Goal: Task Accomplishment & Management: Manage account settings

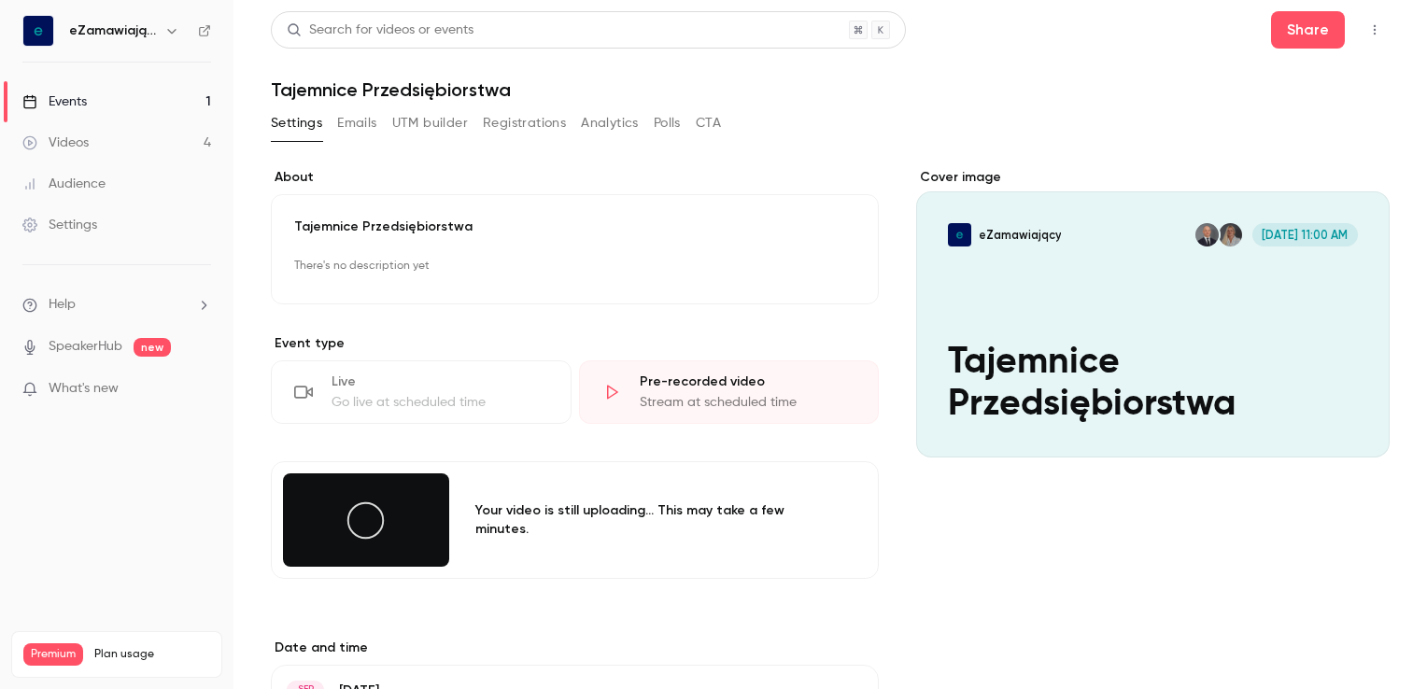
click at [817, 271] on button "Edit" at bounding box center [822, 267] width 68 height 30
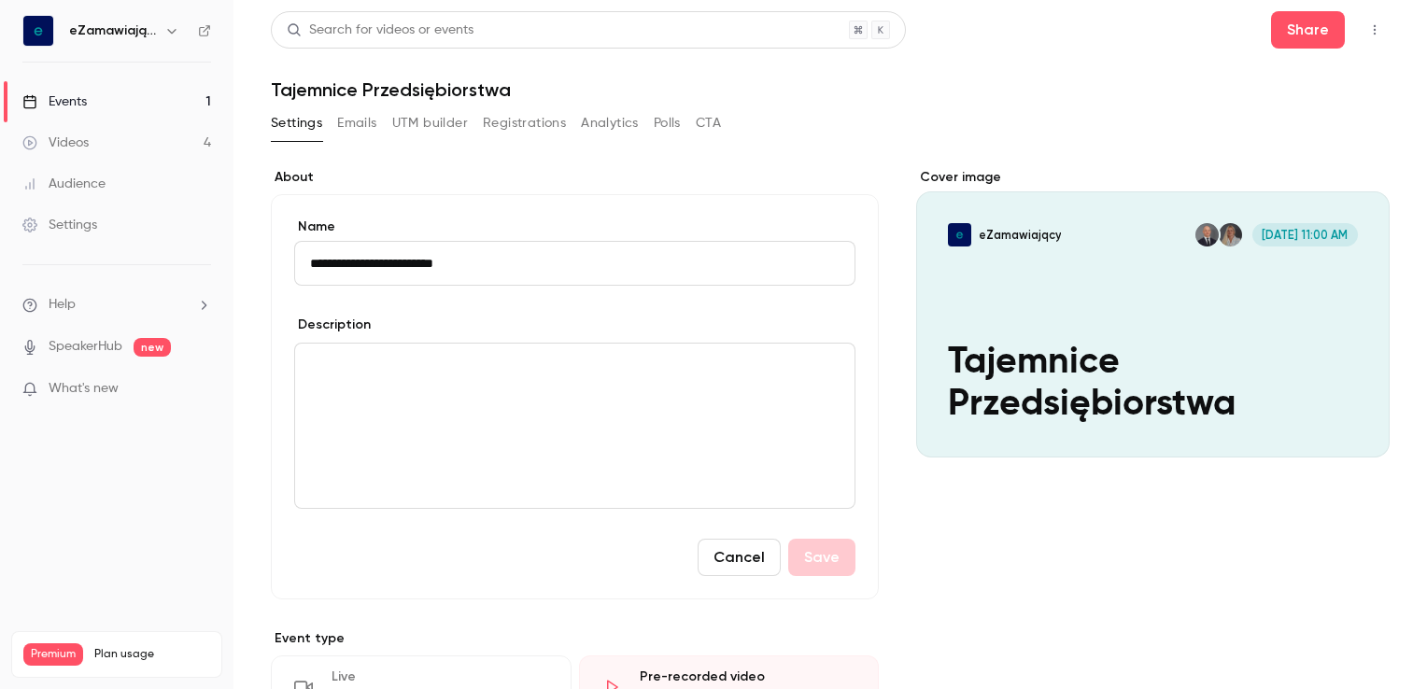
click at [369, 263] on input "**********" at bounding box center [574, 263] width 561 height 45
click at [490, 259] on input "**********" at bounding box center [574, 263] width 561 height 45
type input "**********"
click at [809, 551] on button "Save" at bounding box center [821, 557] width 67 height 37
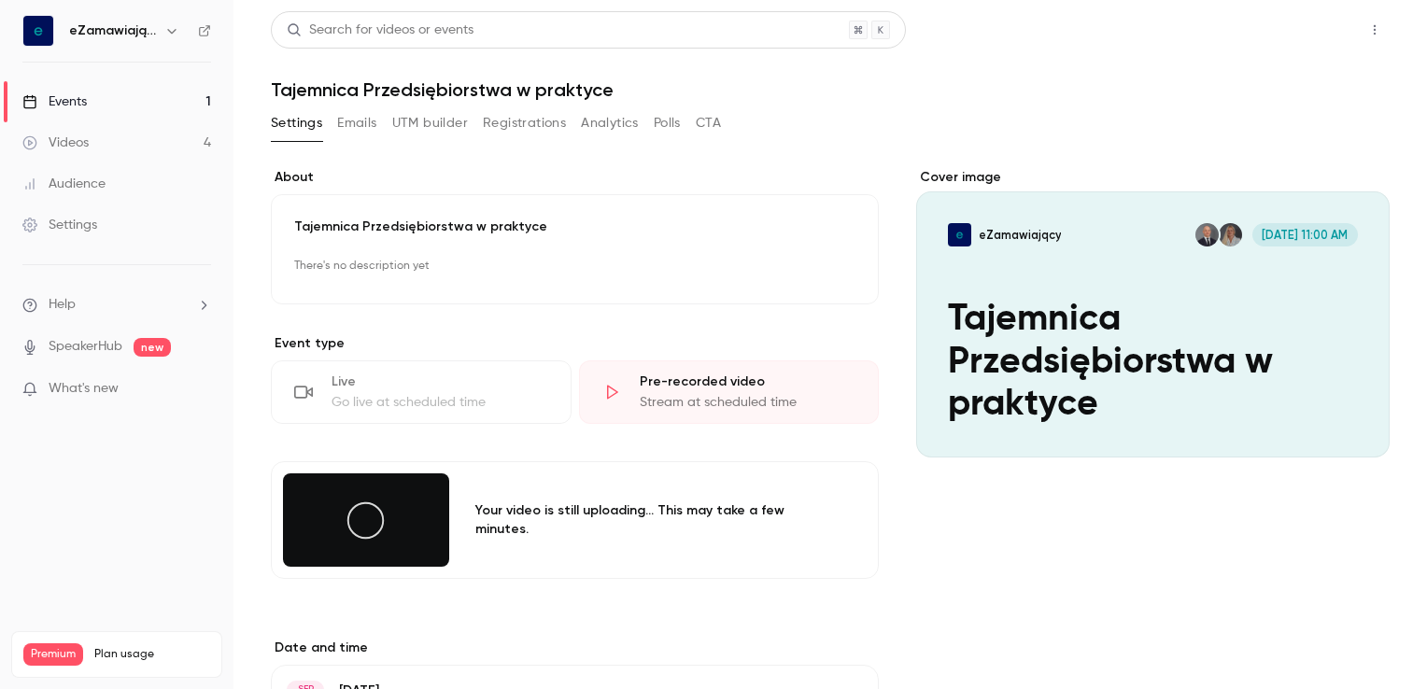
click at [1284, 34] on button "Share" at bounding box center [1308, 29] width 74 height 37
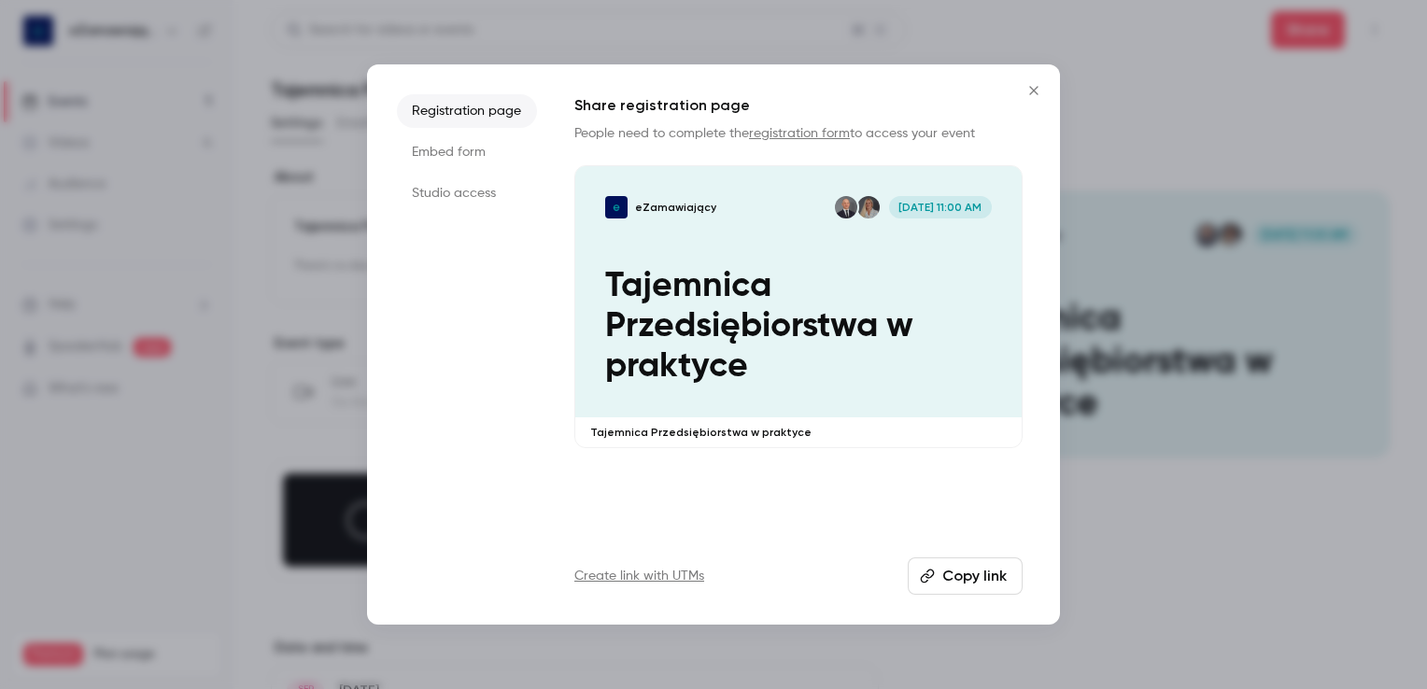
click at [1117, 131] on div at bounding box center [713, 344] width 1427 height 689
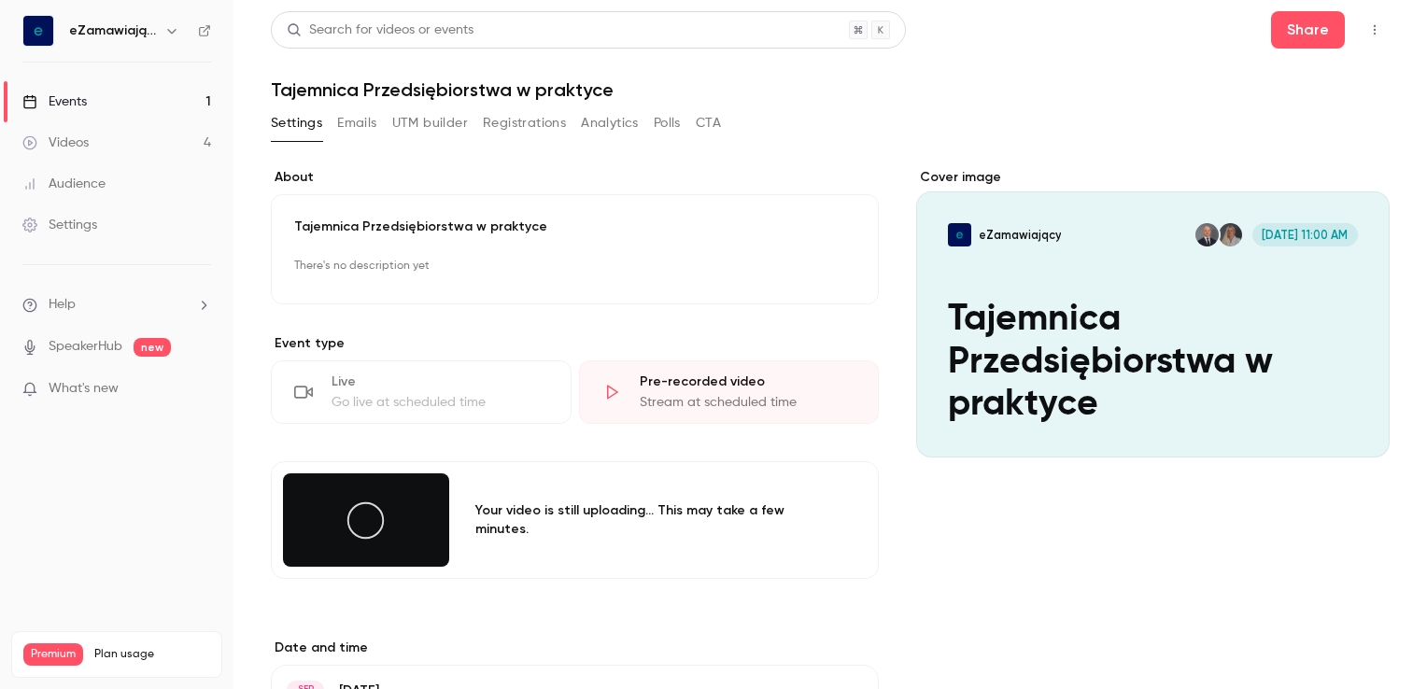
click at [364, 128] on button "Emails" at bounding box center [356, 123] width 39 height 30
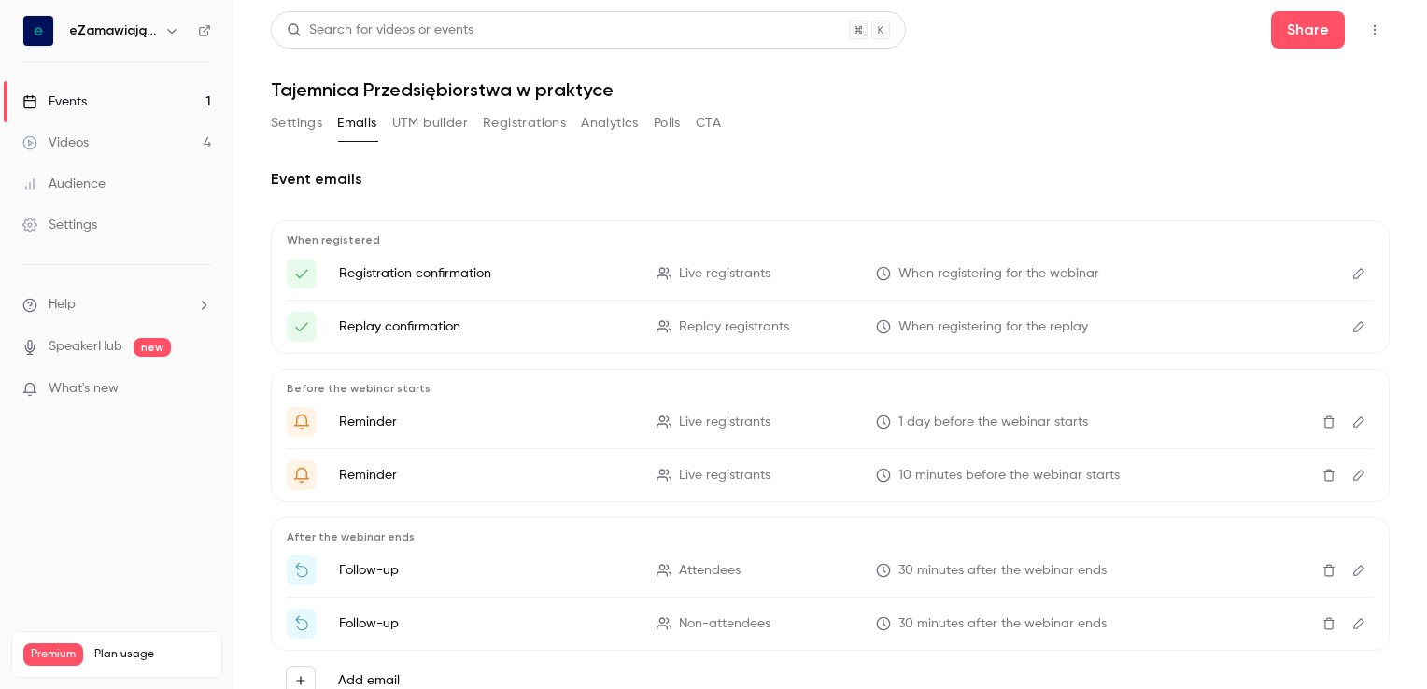
click at [1351, 274] on icon "Edit" at bounding box center [1358, 273] width 15 height 13
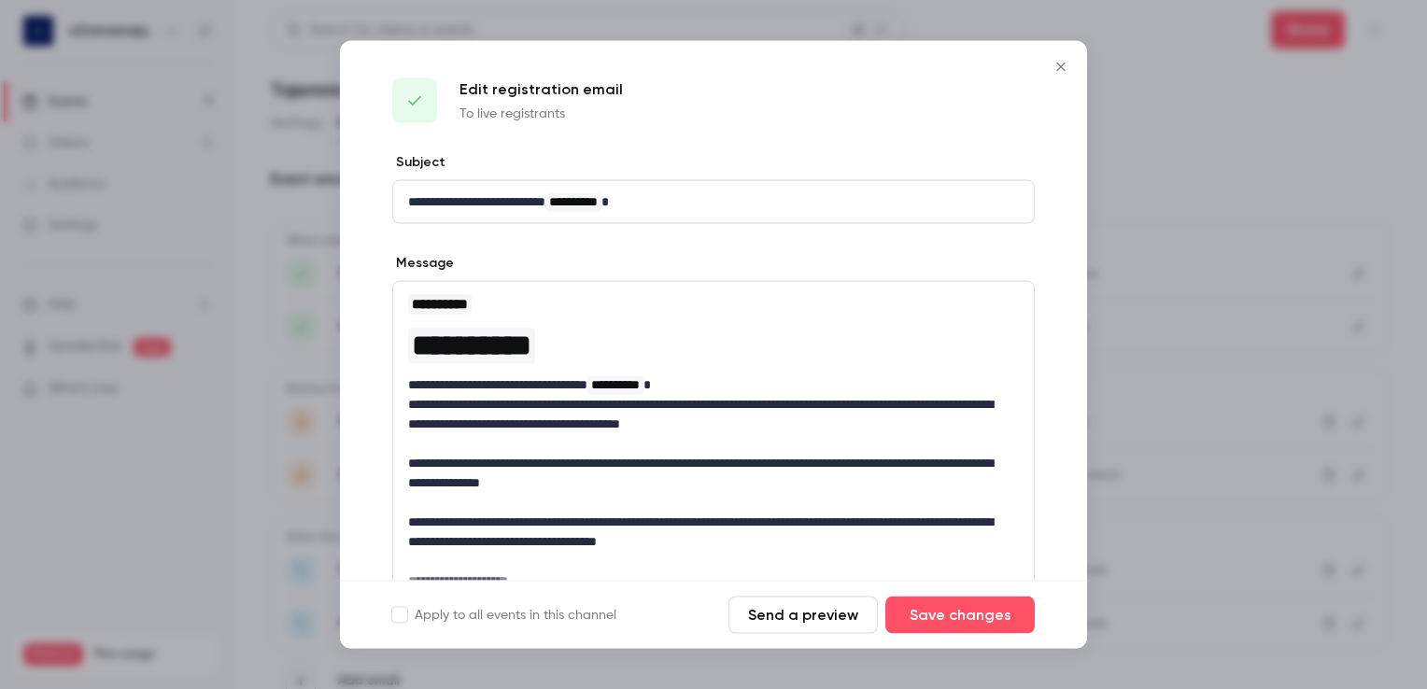
scroll to position [205, 0]
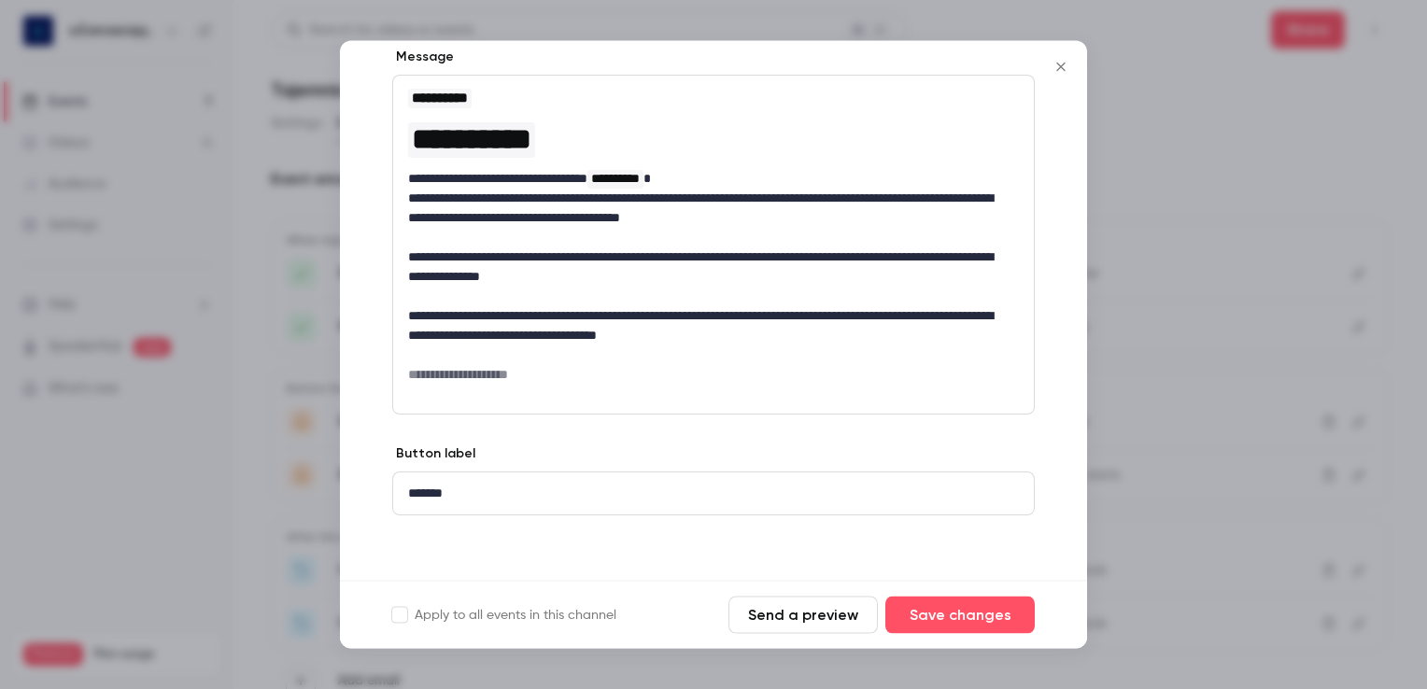
click at [1059, 65] on icon "Close" at bounding box center [1060, 67] width 8 height 8
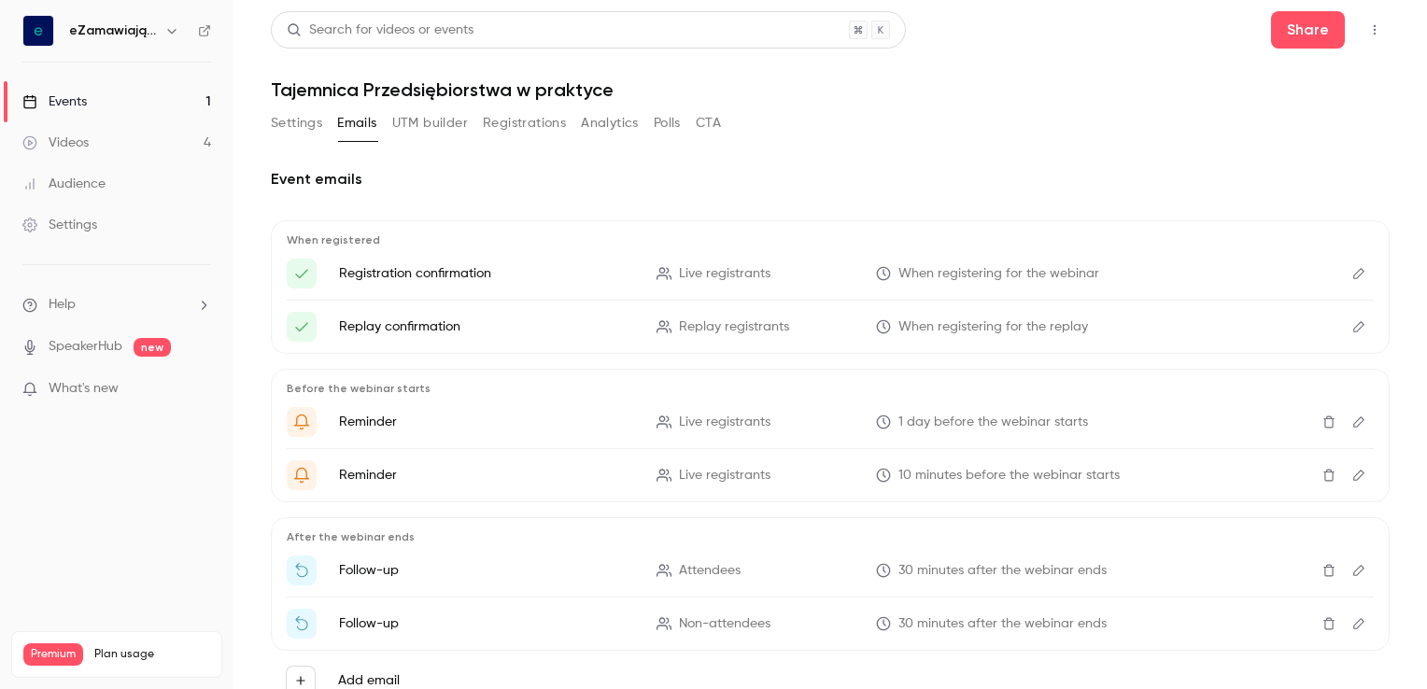
click at [1351, 330] on icon "Edit" at bounding box center [1358, 326] width 15 height 13
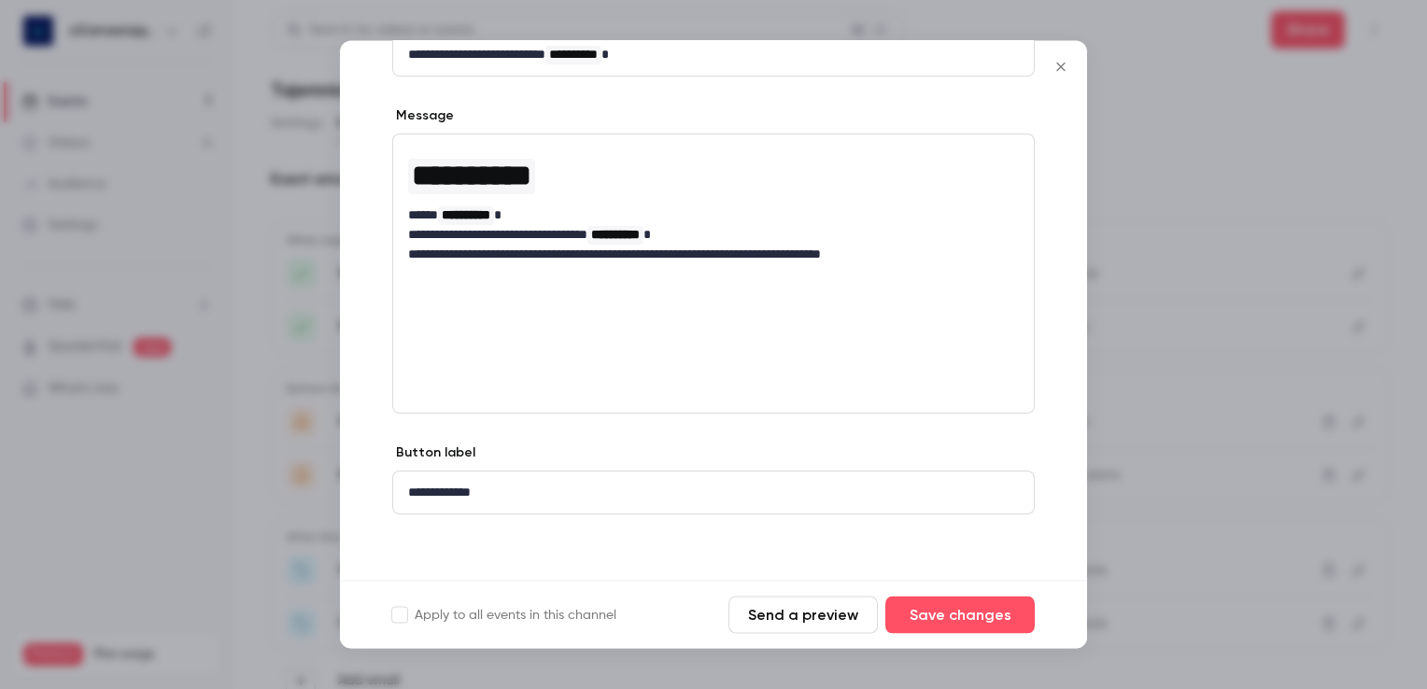
scroll to position [0, 0]
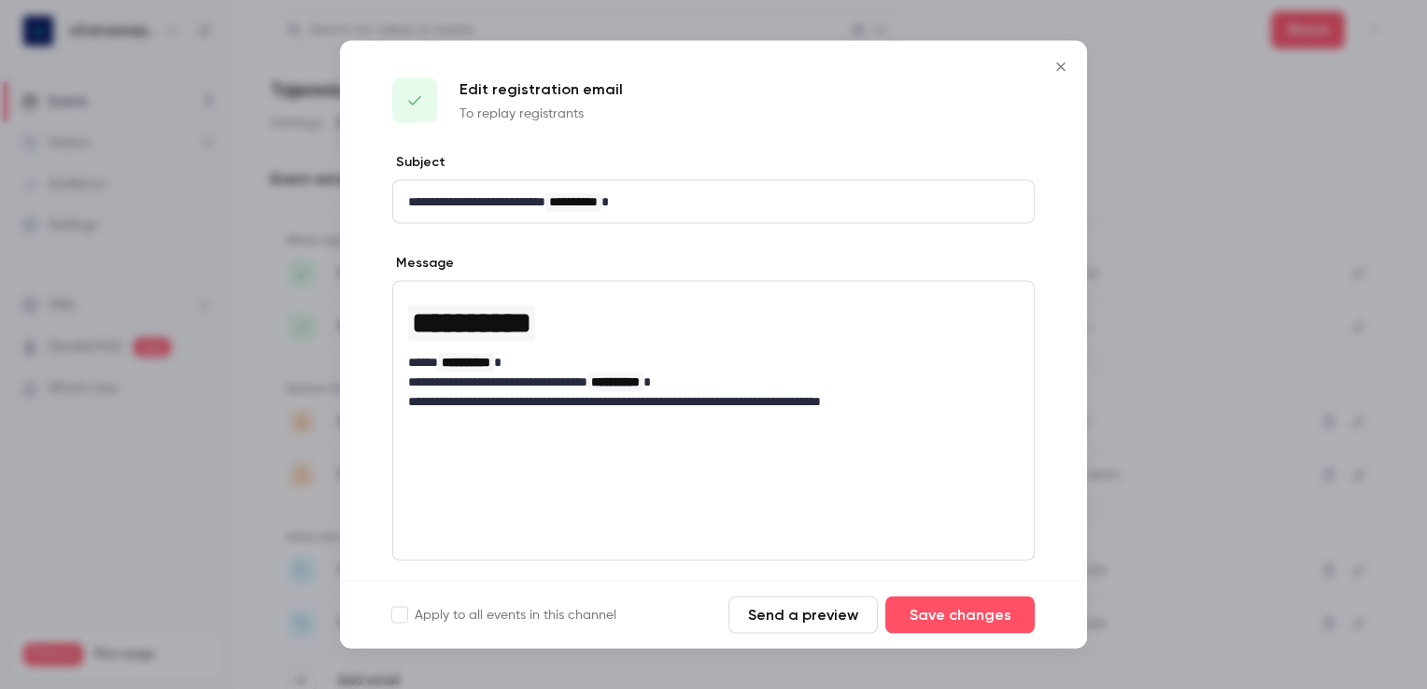
click at [1057, 68] on icon "Close" at bounding box center [1061, 67] width 22 height 15
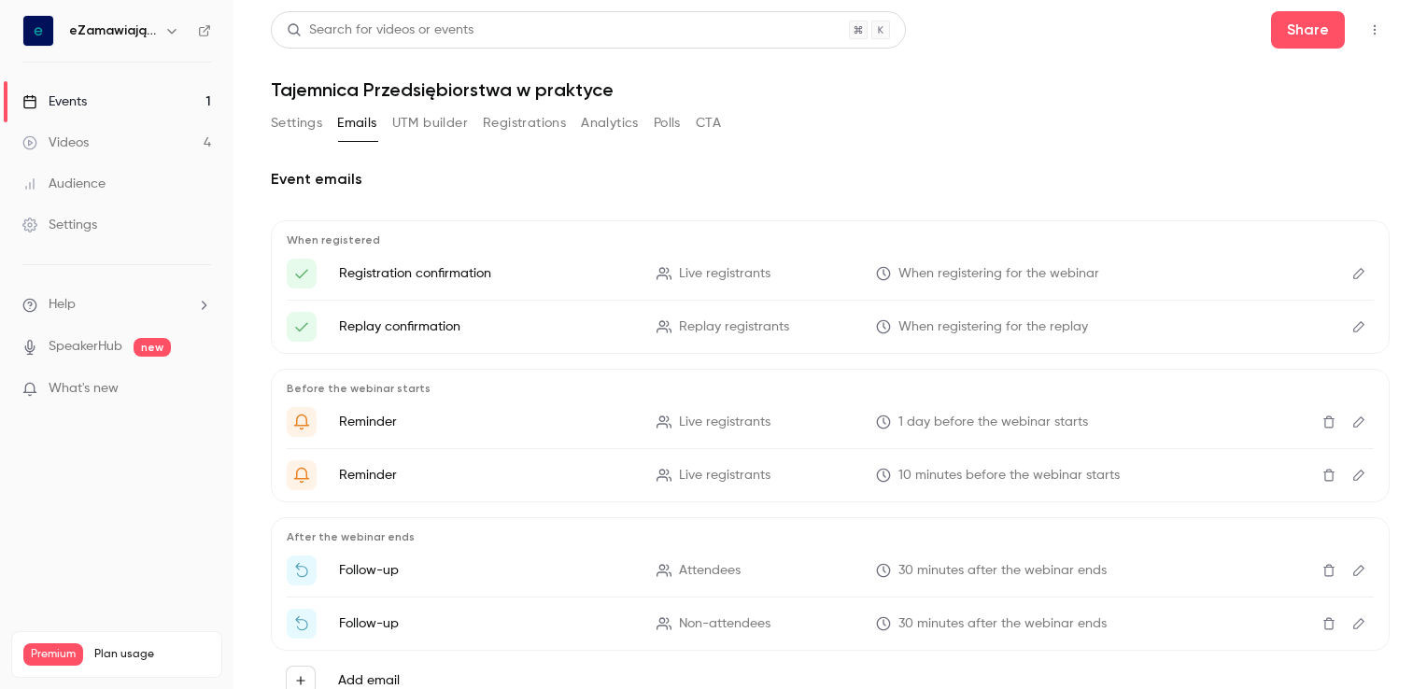
click at [76, 227] on div "Settings" at bounding box center [59, 225] width 75 height 19
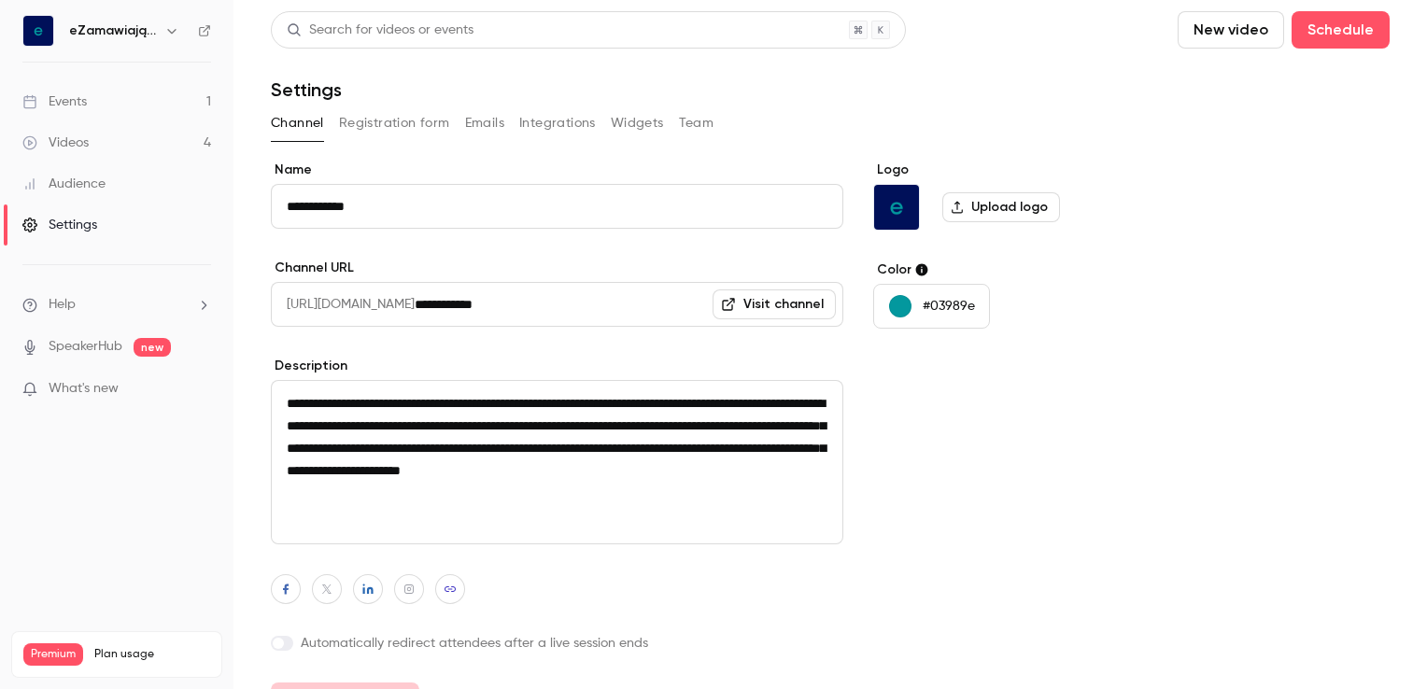
click at [482, 118] on button "Emails" at bounding box center [484, 123] width 39 height 30
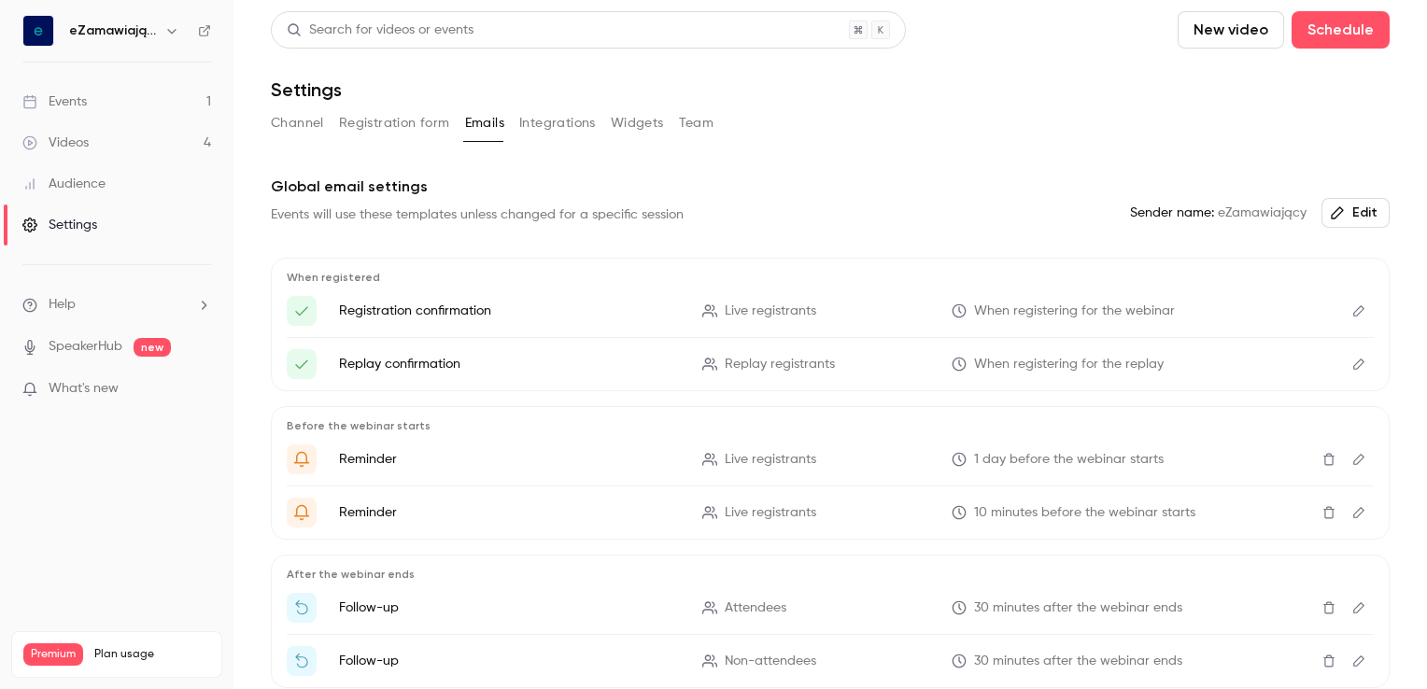
click at [1351, 308] on icon "Edit" at bounding box center [1358, 310] width 15 height 13
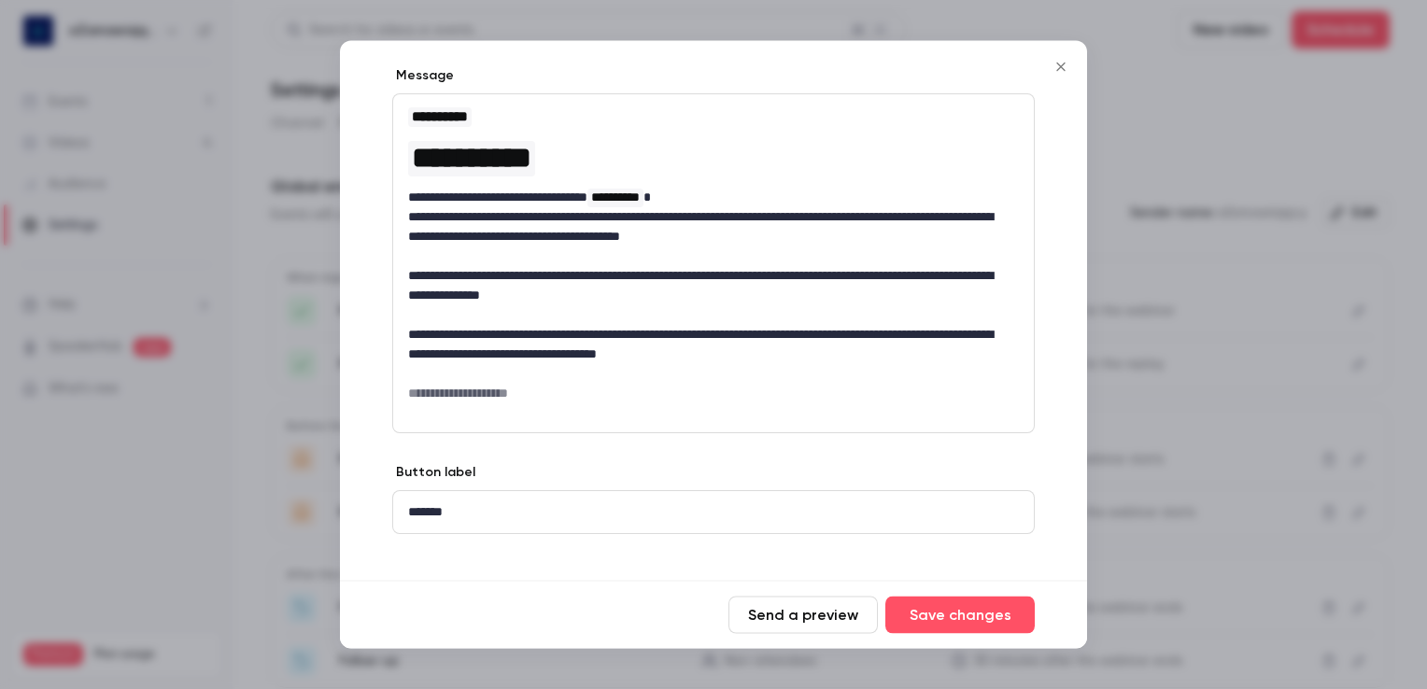
scroll to position [93, 0]
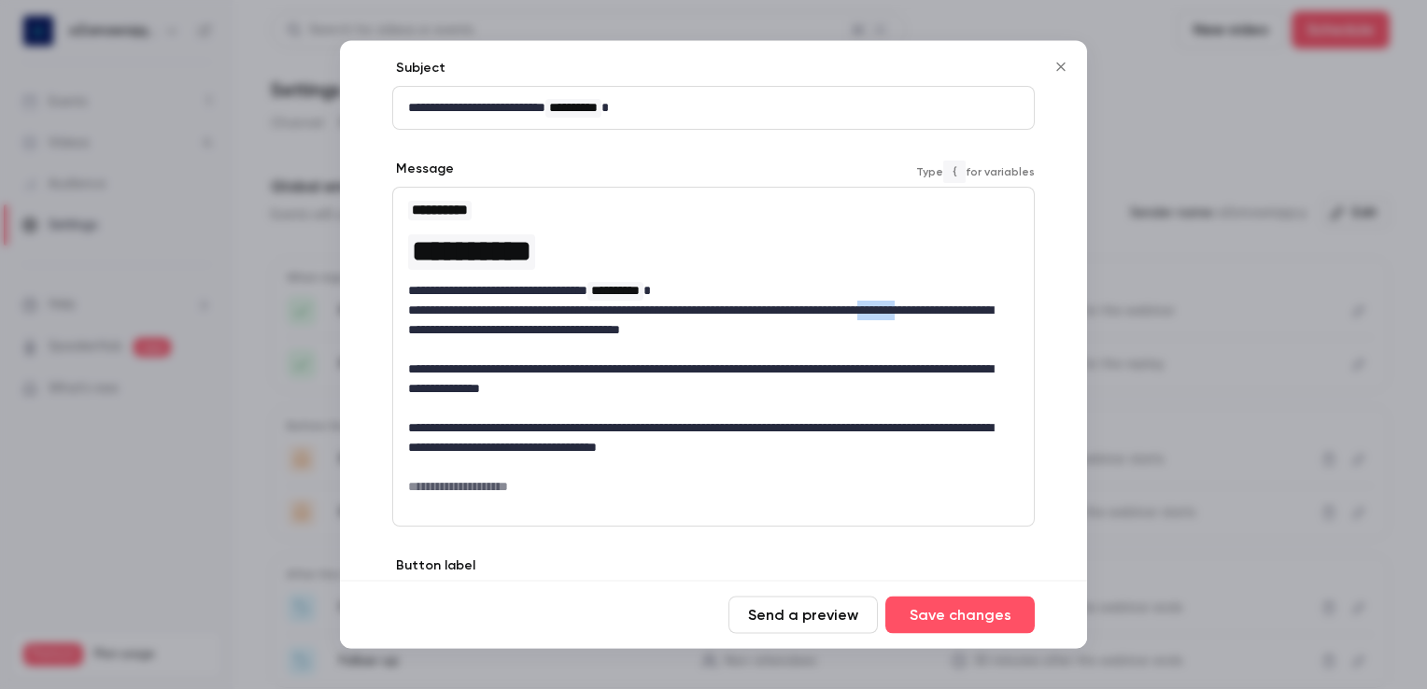
drag, startPoint x: 464, startPoint y: 327, endPoint x: 407, endPoint y: 327, distance: 57.0
click at [408, 327] on p "**********" at bounding box center [706, 321] width 597 height 39
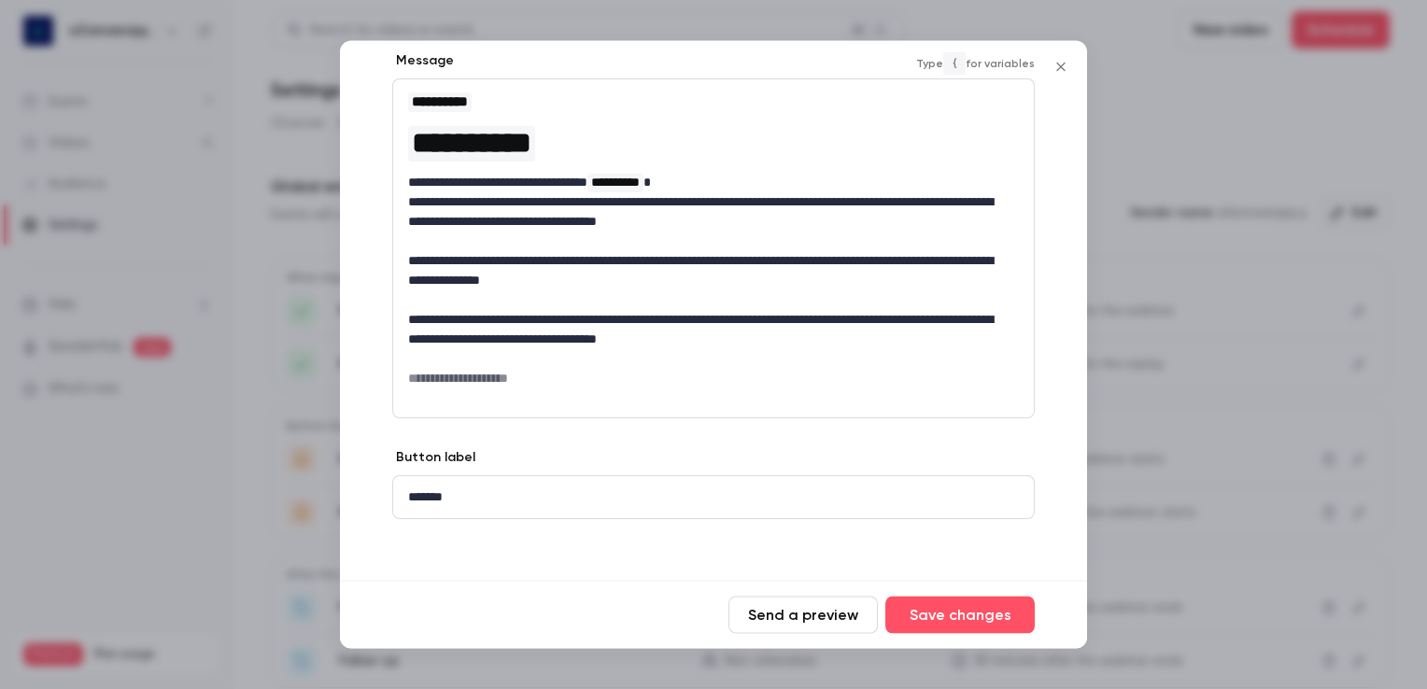
scroll to position [205, 0]
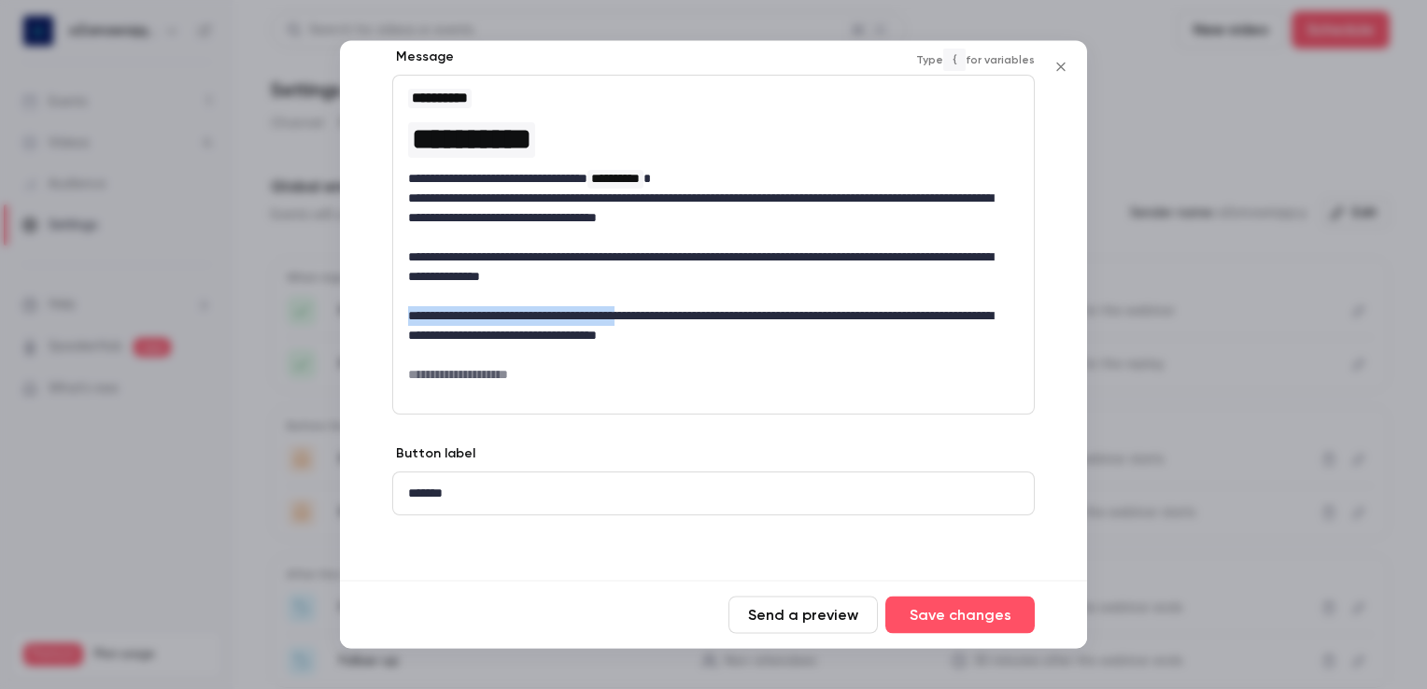
drag, startPoint x: 409, startPoint y: 311, endPoint x: 687, endPoint y: 316, distance: 278.3
click at [687, 316] on p "**********" at bounding box center [706, 326] width 597 height 39
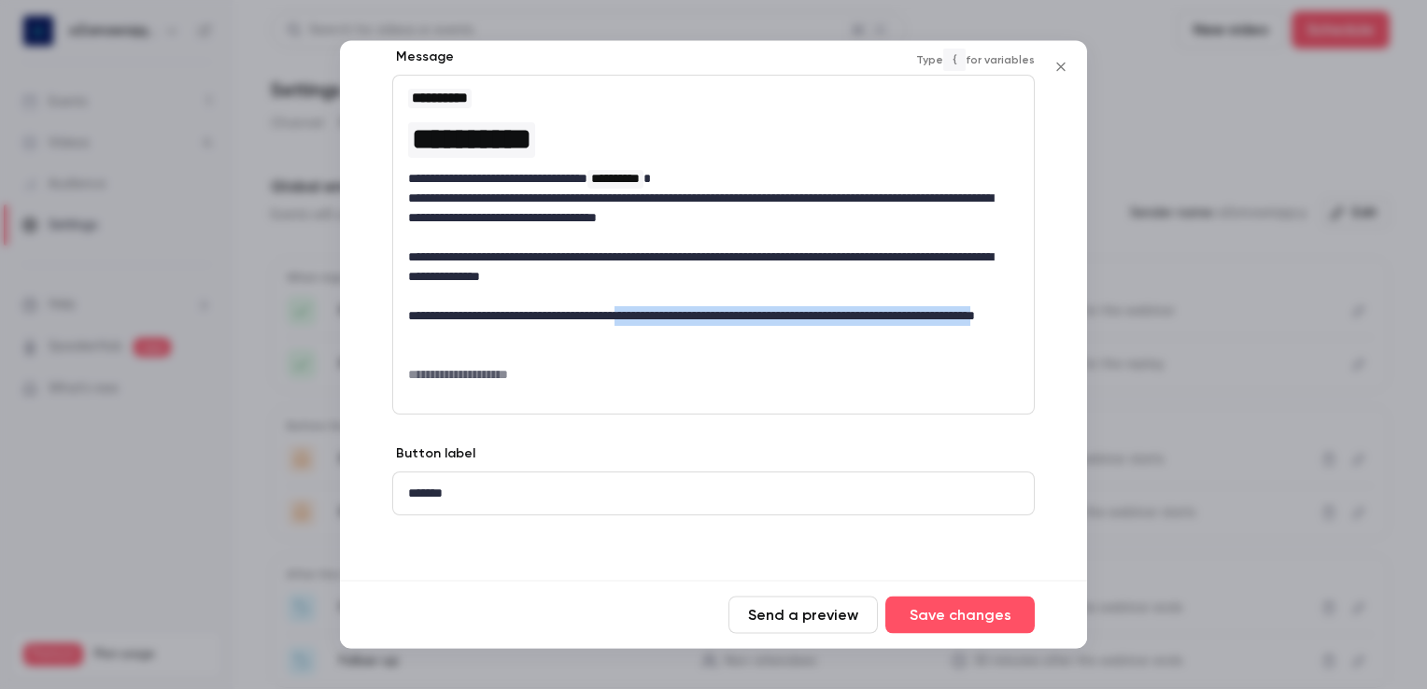
drag, startPoint x: 646, startPoint y: 313, endPoint x: 564, endPoint y: 334, distance: 84.9
click at [564, 334] on p "**********" at bounding box center [706, 326] width 597 height 39
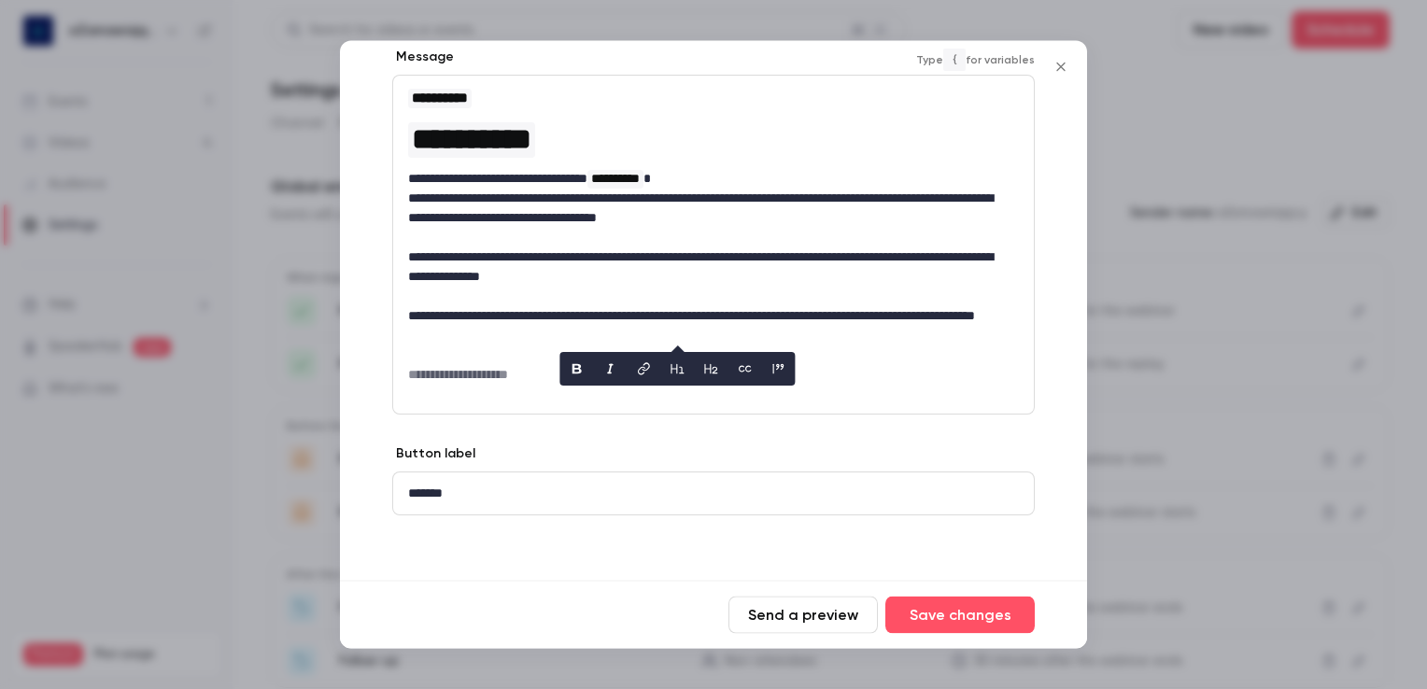
scroll to position [187, 0]
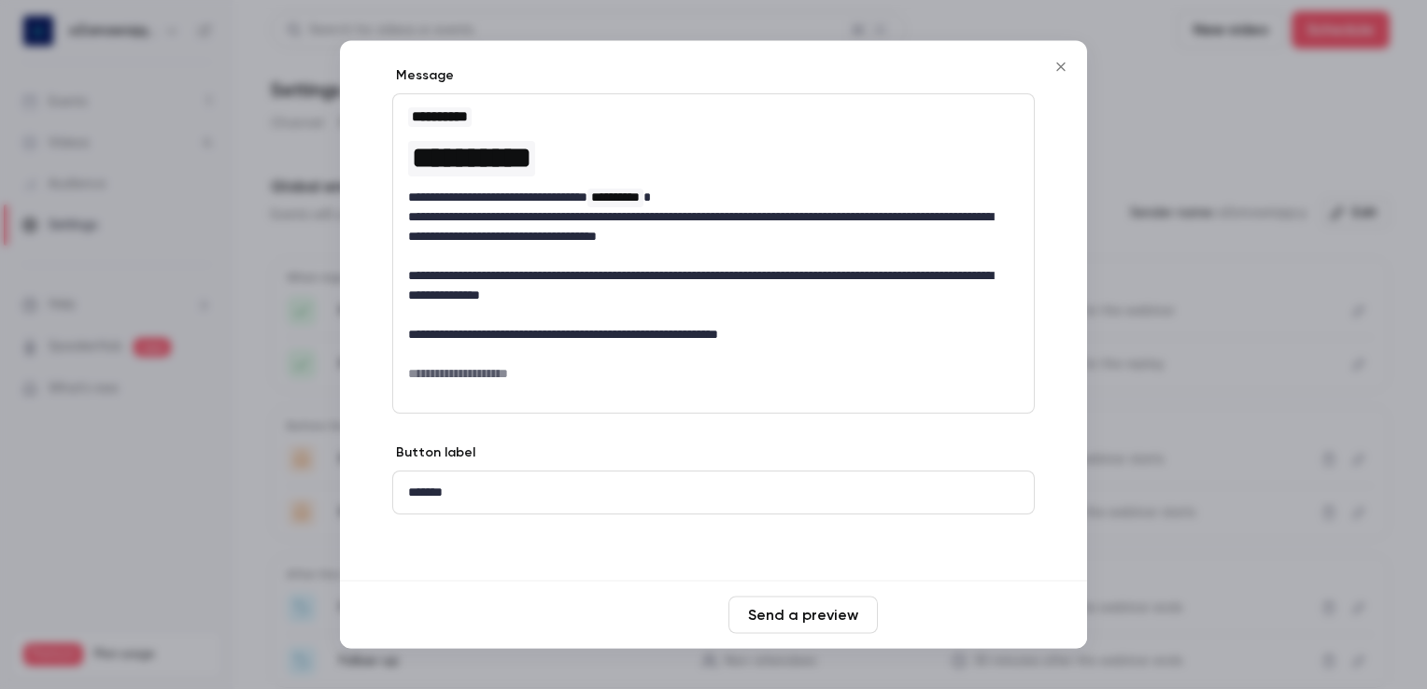
click at [936, 618] on button "Save changes" at bounding box center [959, 615] width 149 height 37
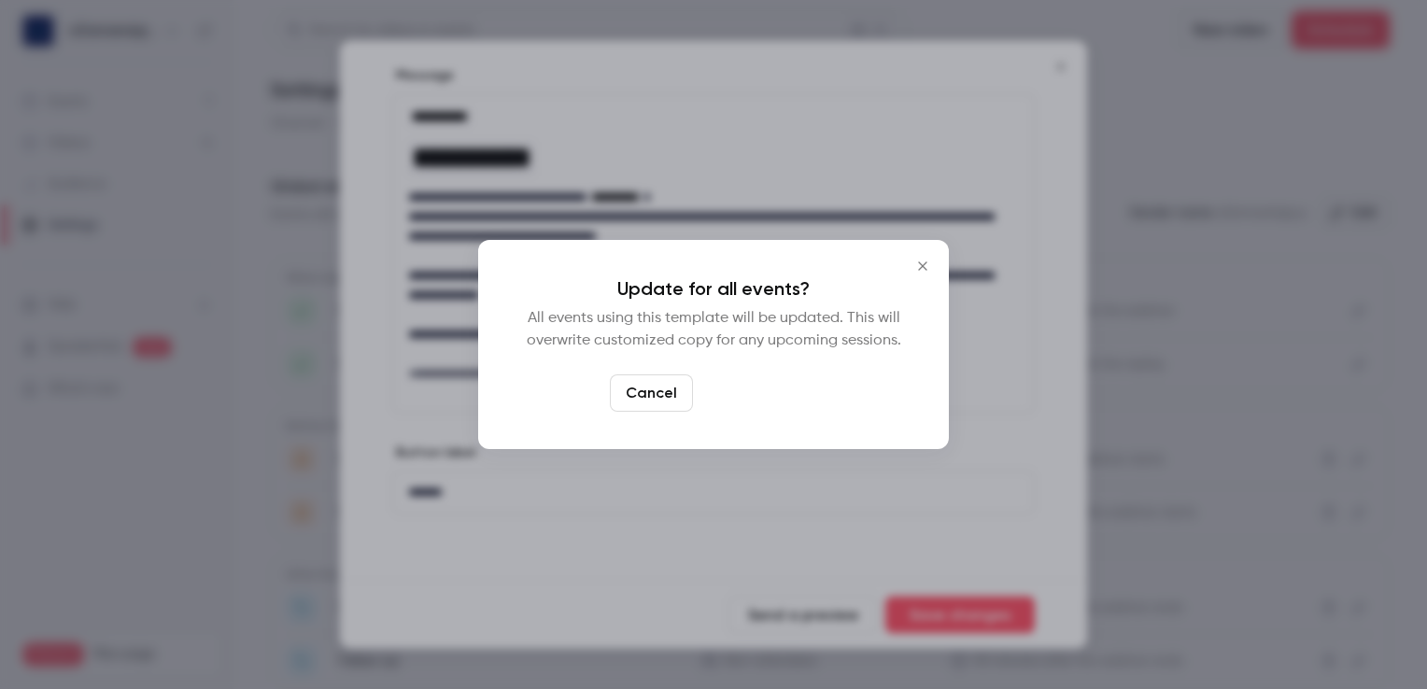
click at [783, 393] on button "Yes, update" at bounding box center [759, 392] width 118 height 37
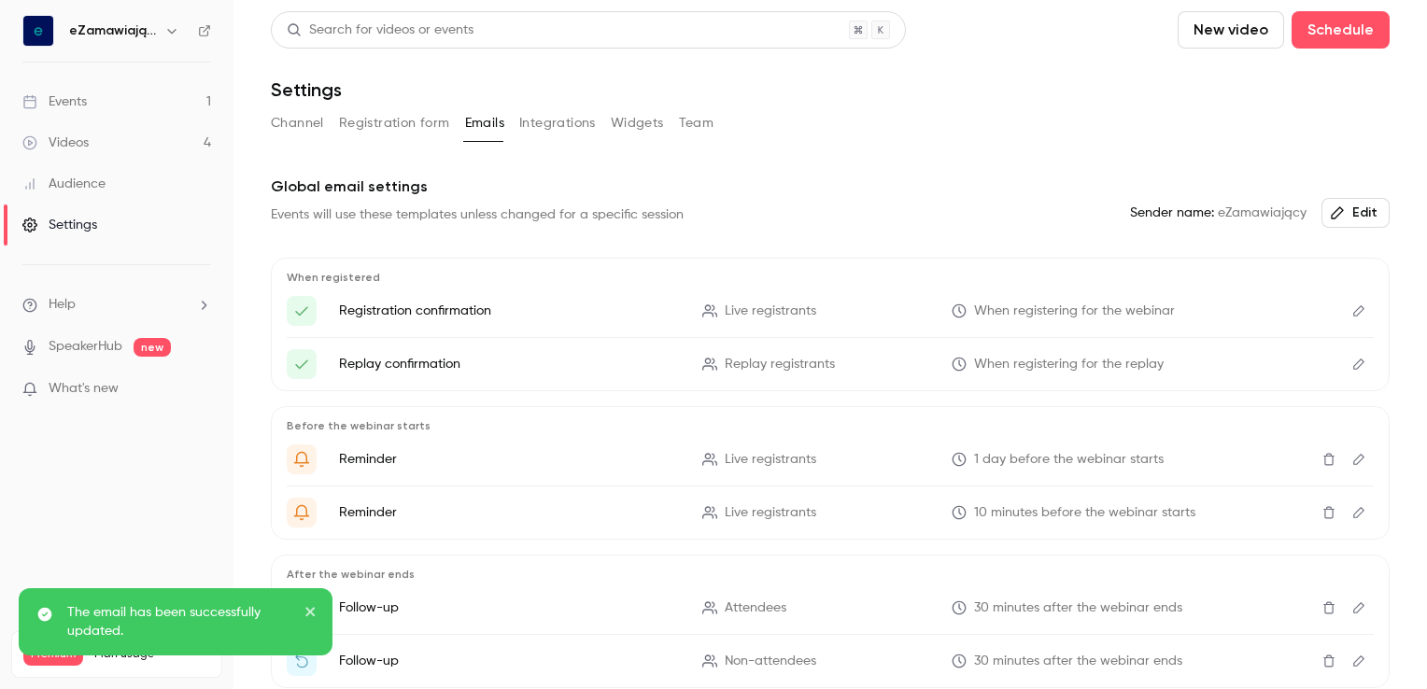
click at [1351, 368] on icon "Edit" at bounding box center [1358, 364] width 15 height 13
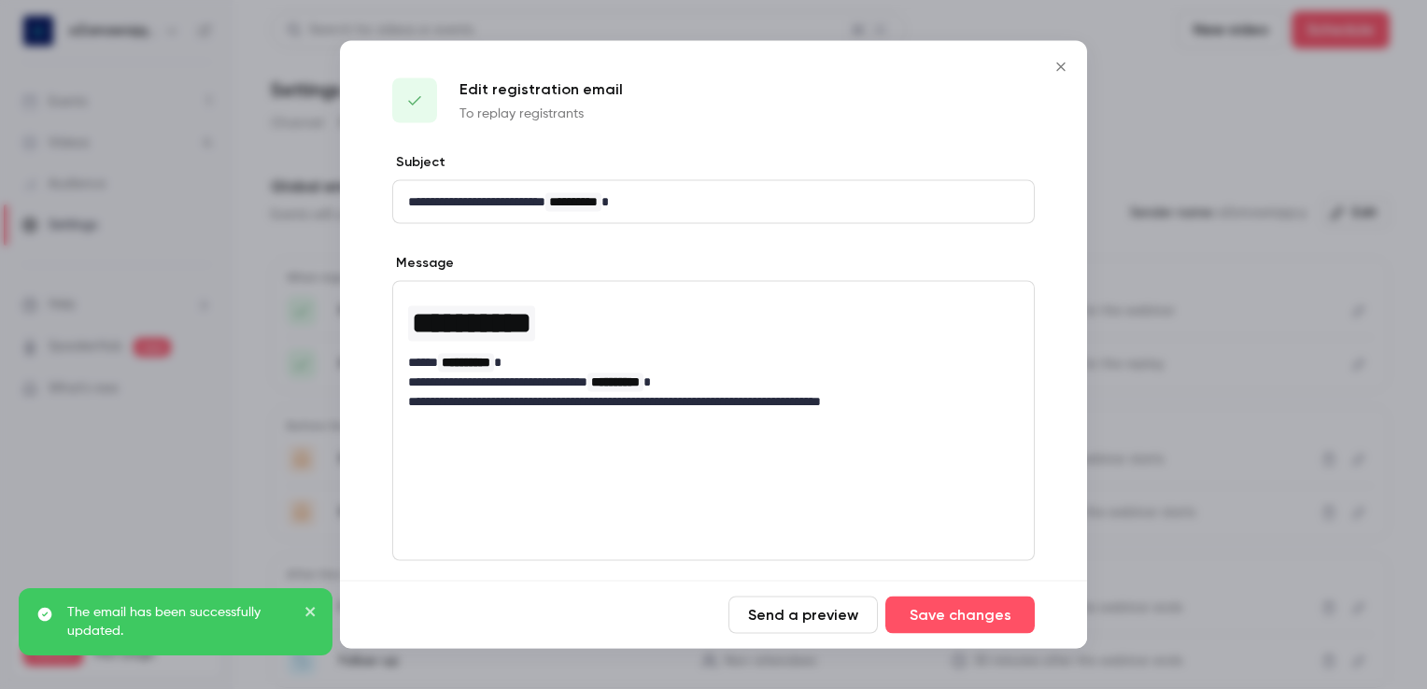
click at [1061, 58] on button "Close" at bounding box center [1060, 67] width 37 height 37
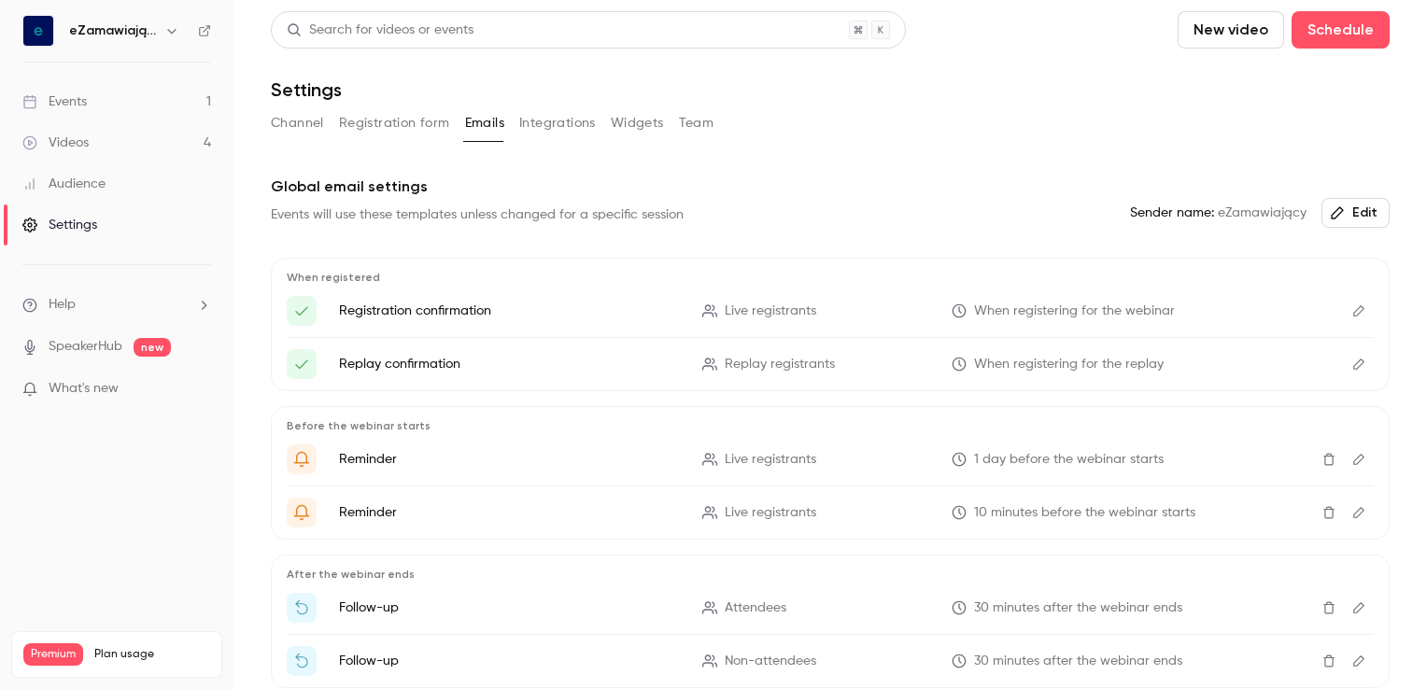
click at [1351, 460] on icon "Edit" at bounding box center [1358, 459] width 15 height 13
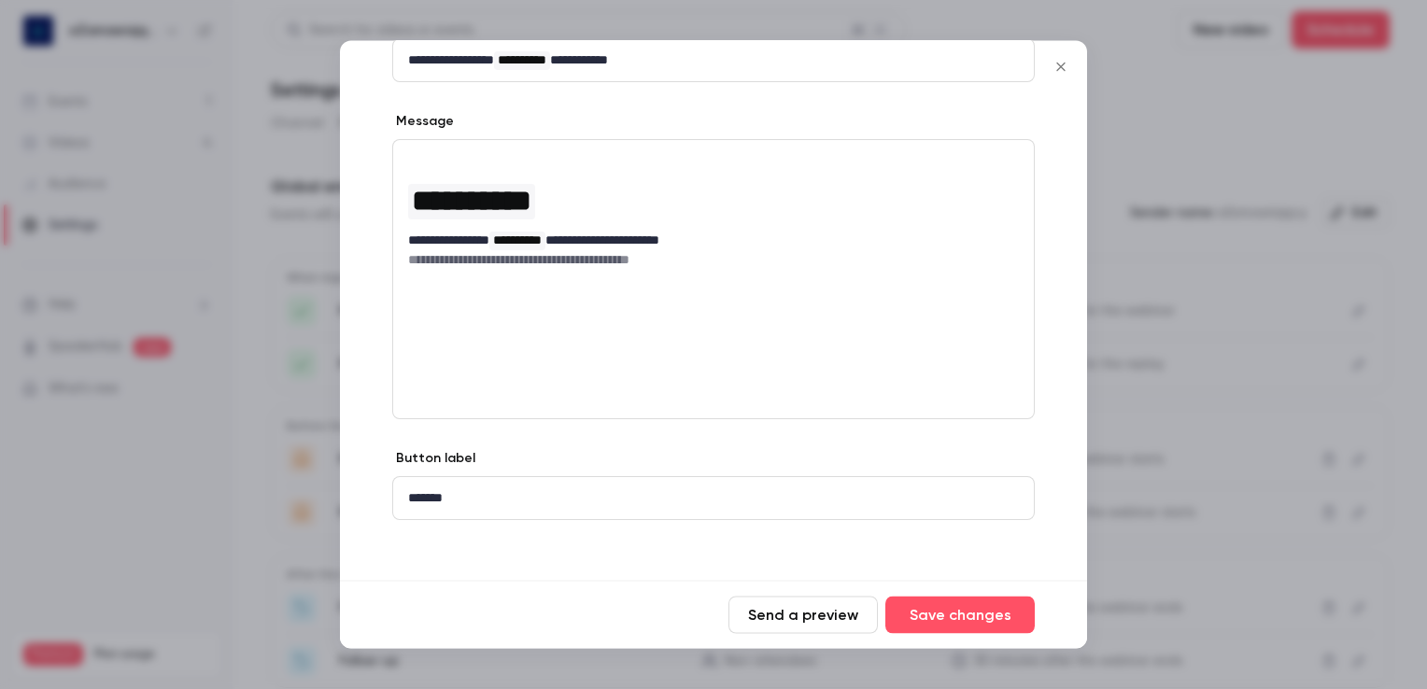
scroll to position [245, 0]
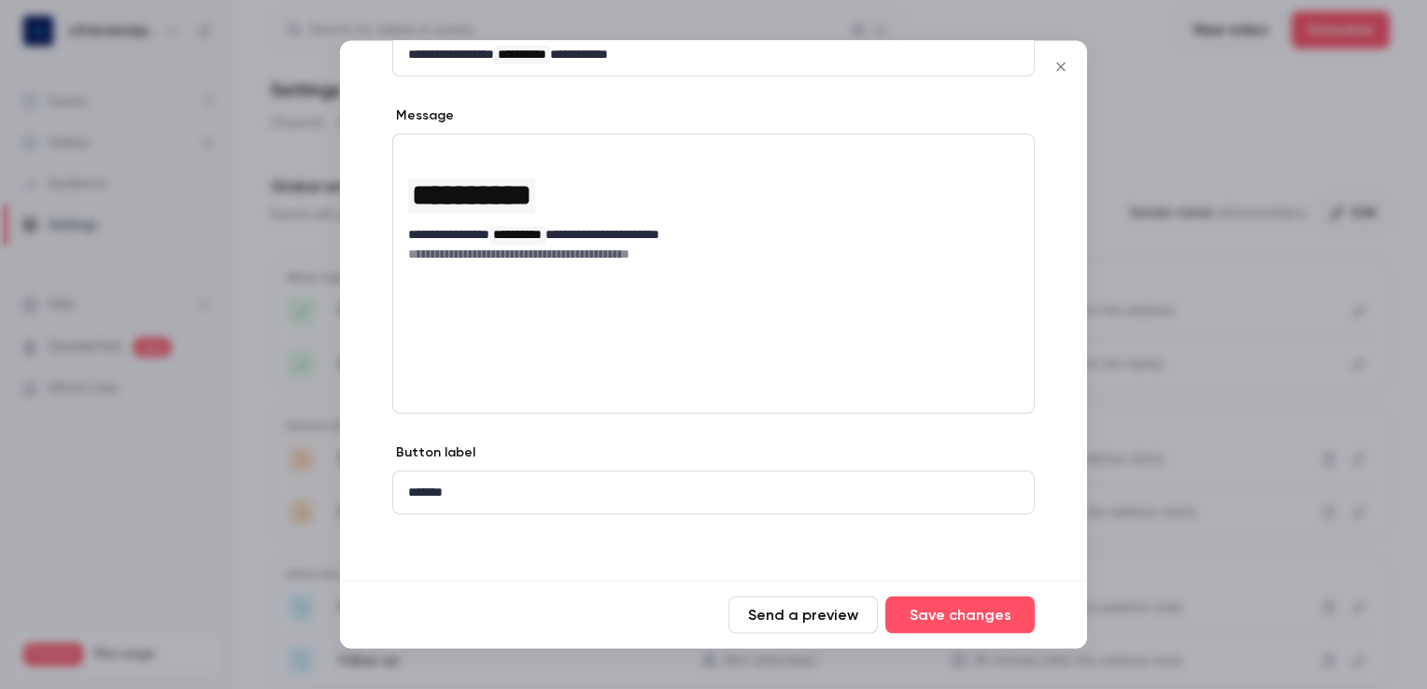
click at [1060, 67] on icon "Close" at bounding box center [1060, 67] width 8 height 8
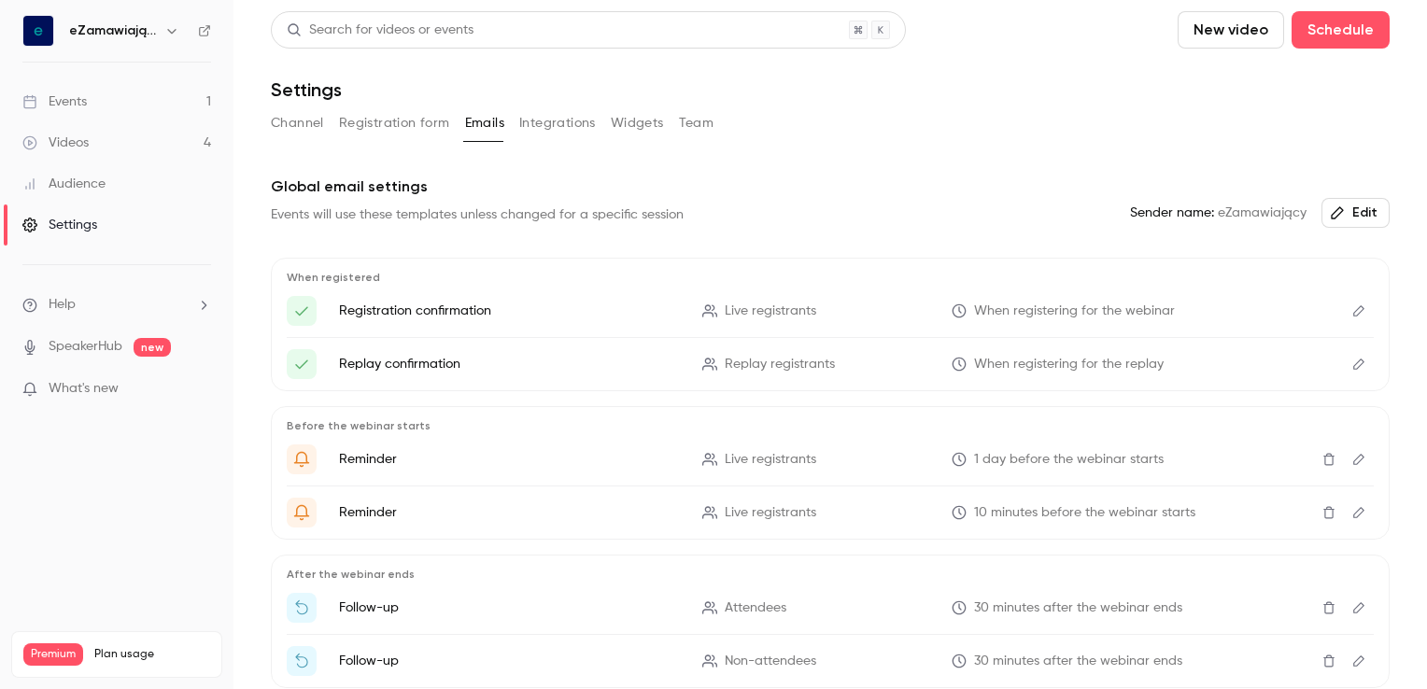
click at [1351, 512] on icon "Edit" at bounding box center [1358, 512] width 15 height 13
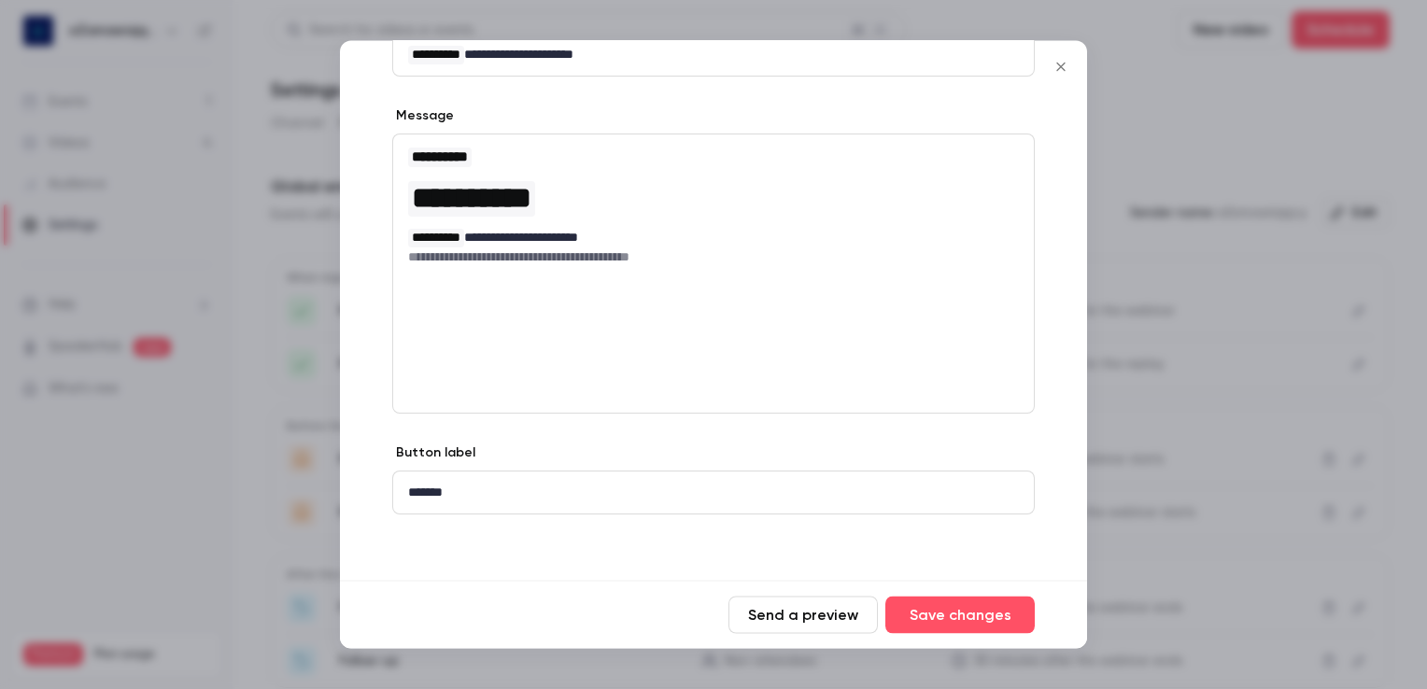
click at [1060, 66] on icon "Close" at bounding box center [1060, 67] width 8 height 8
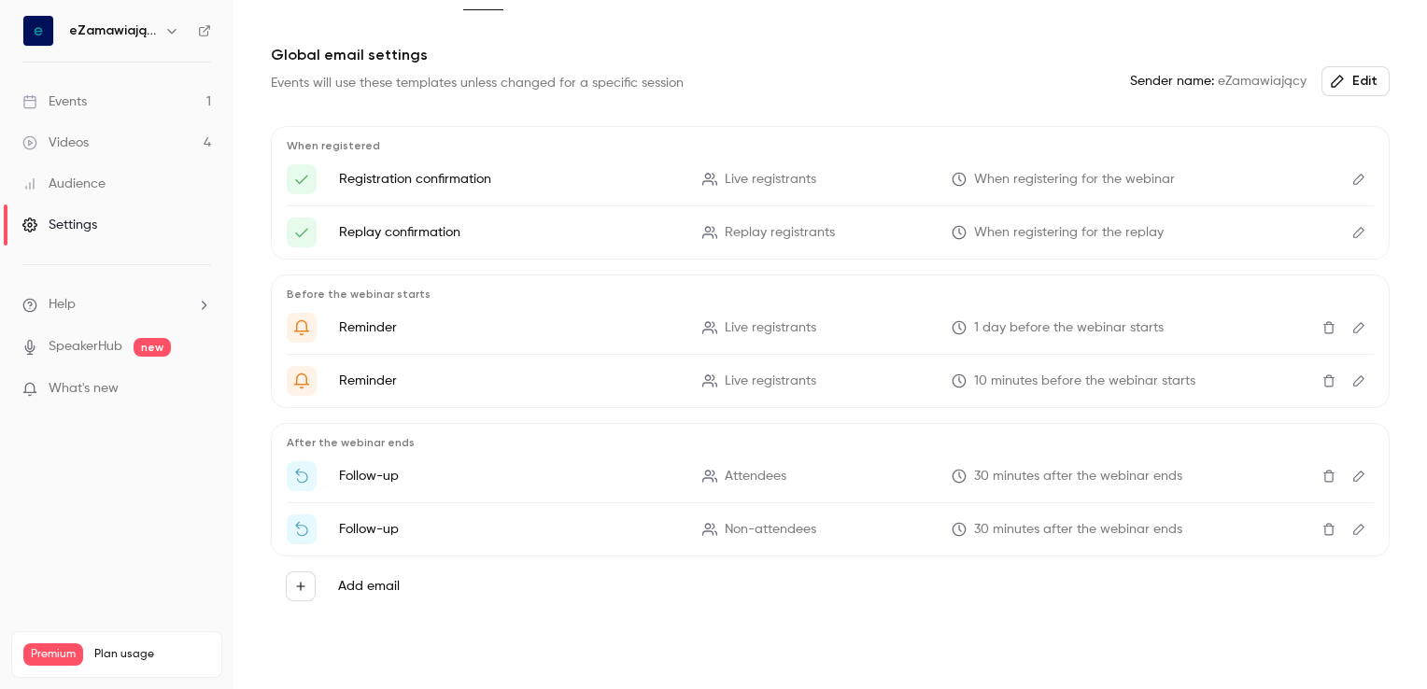
scroll to position [135, 0]
click at [1351, 471] on icon "Edit" at bounding box center [1358, 472] width 15 height 13
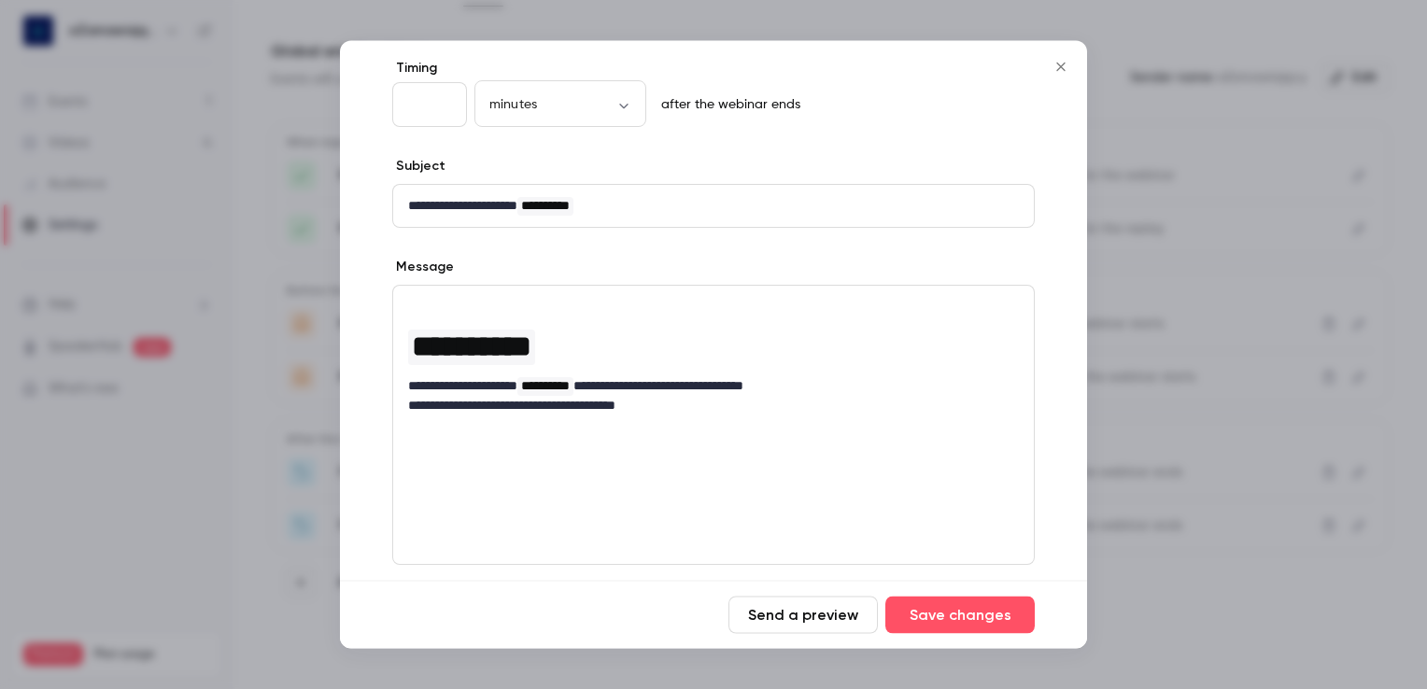
scroll to position [187, 0]
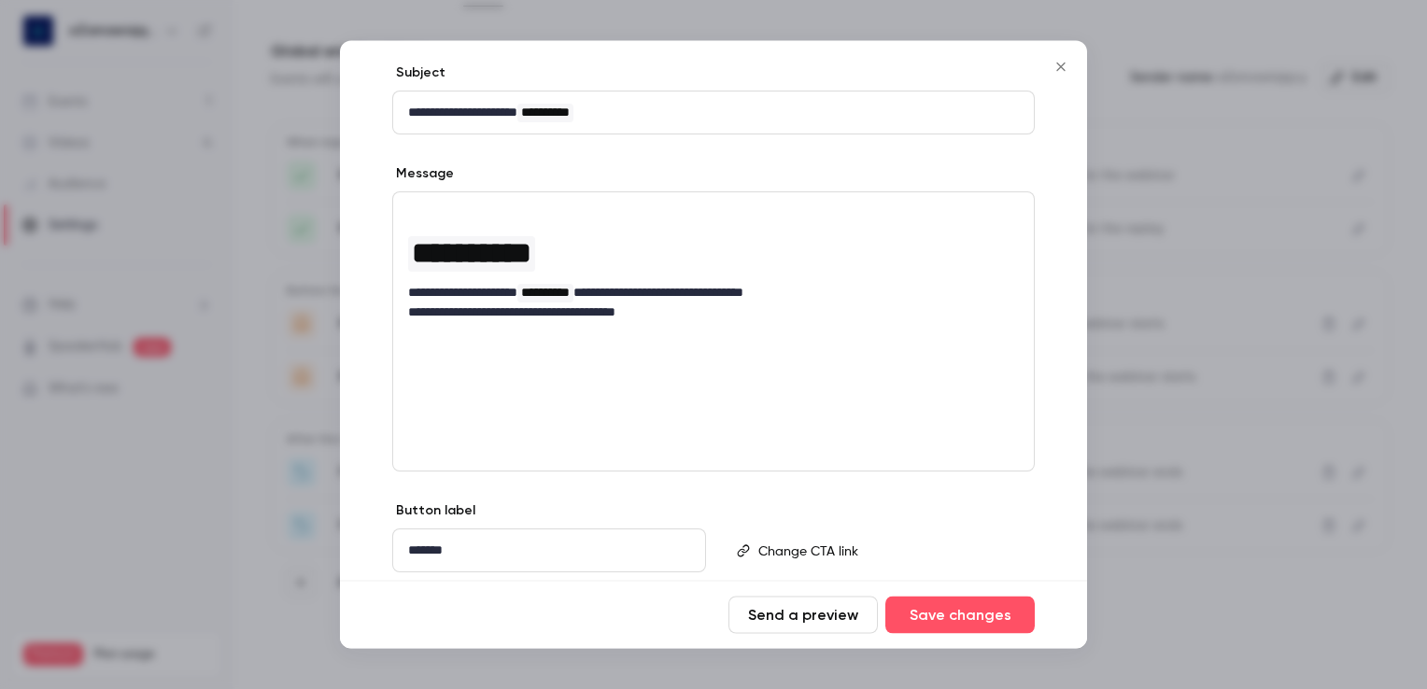
click at [1057, 71] on icon "Close" at bounding box center [1061, 67] width 22 height 15
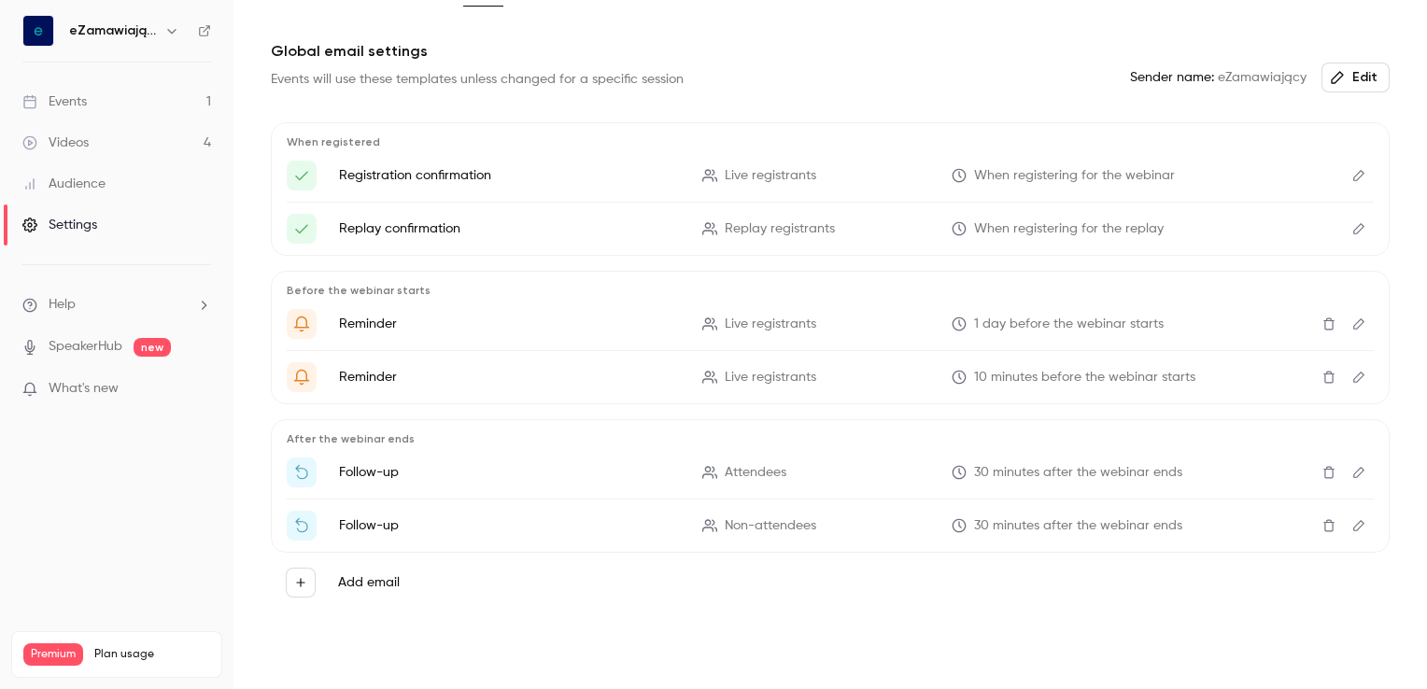
click at [1351, 529] on icon "Edit" at bounding box center [1358, 525] width 15 height 13
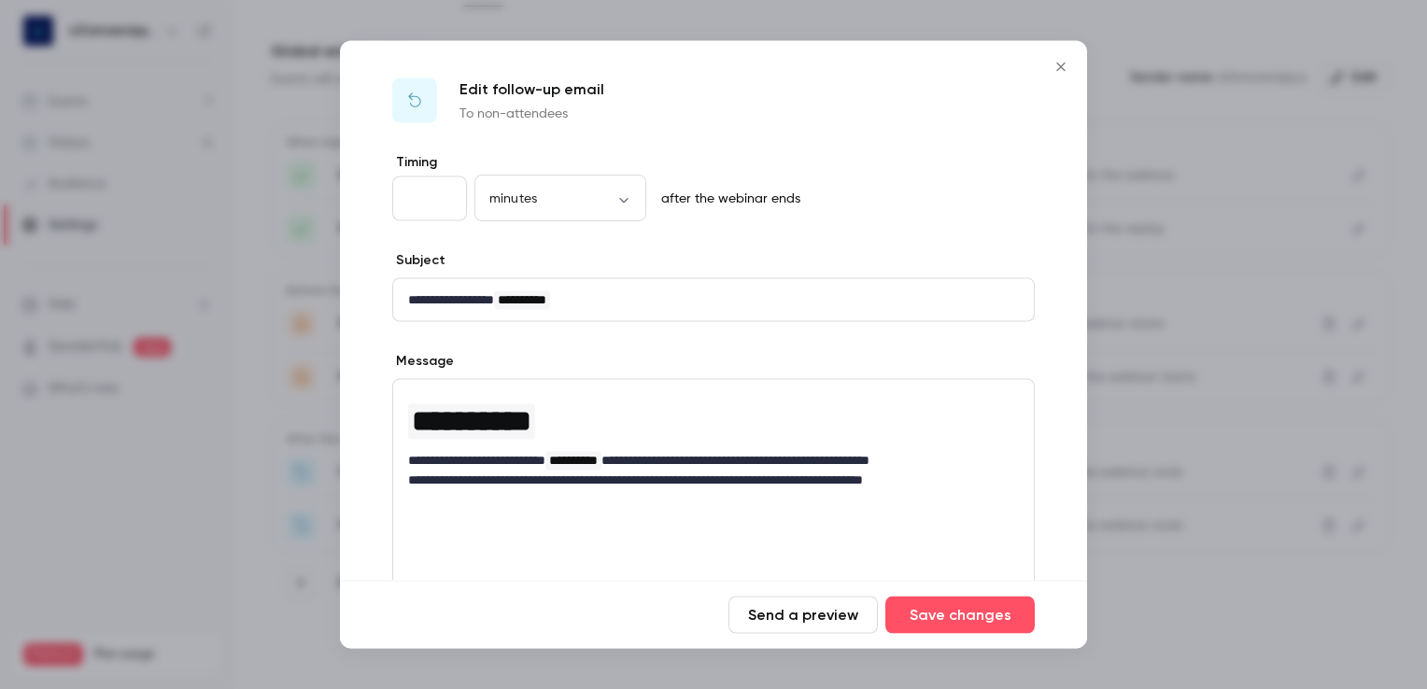
click at [1057, 72] on icon "Close" at bounding box center [1061, 67] width 22 height 15
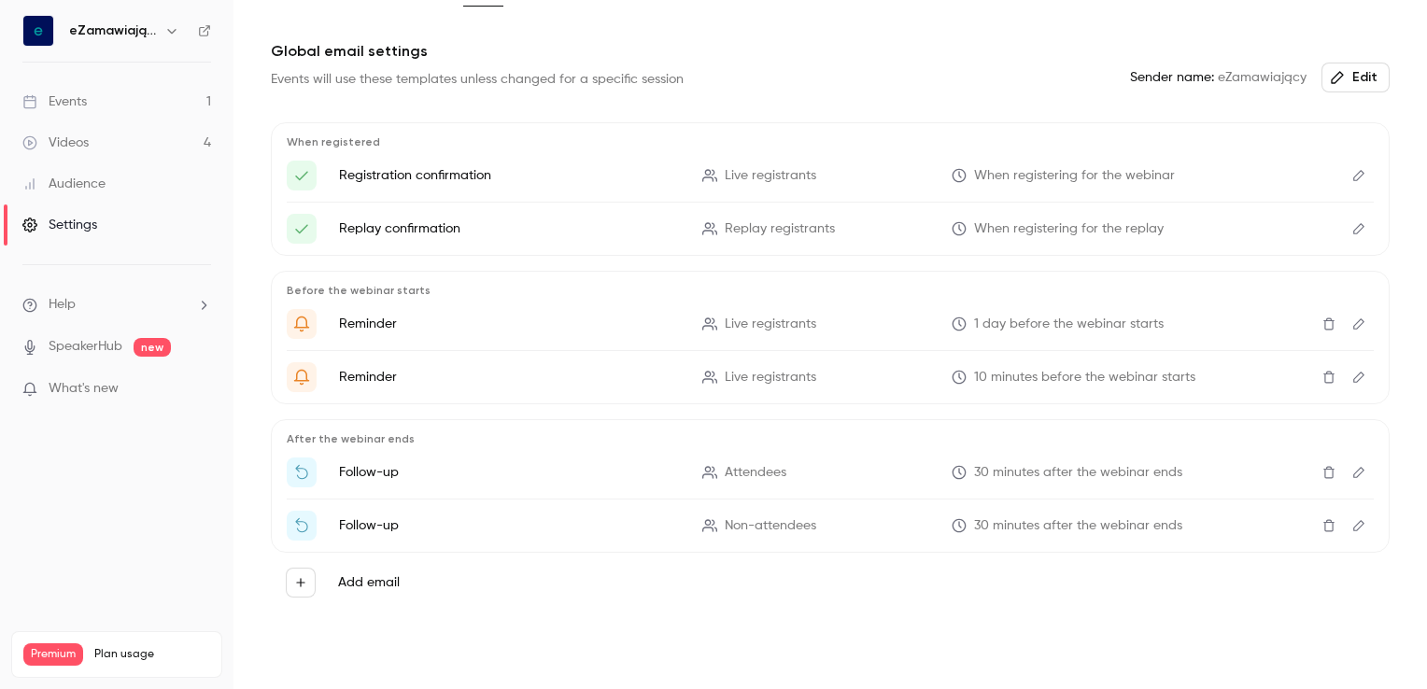
click at [153, 107] on link "Events 1" at bounding box center [116, 101] width 233 height 41
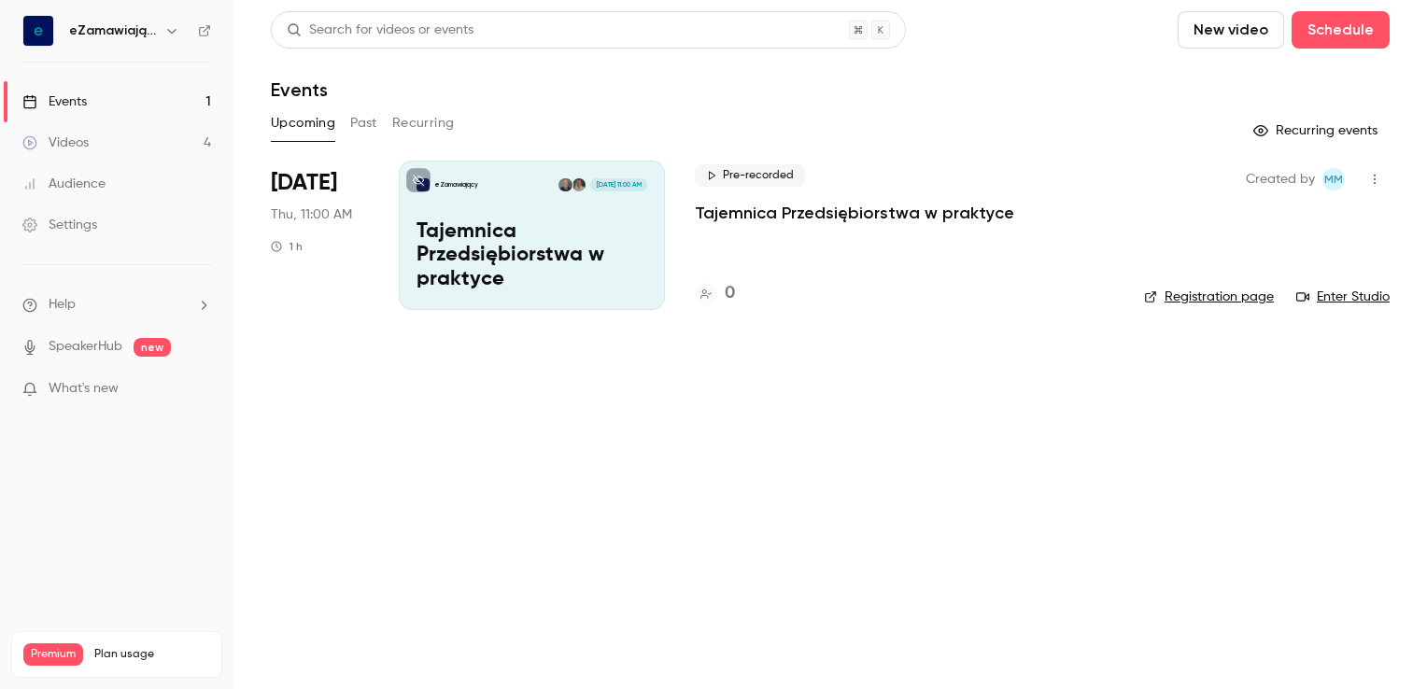
click at [557, 237] on p "Tajemnica Przedsiębiorstwa w praktyce" at bounding box center [531, 256] width 231 height 72
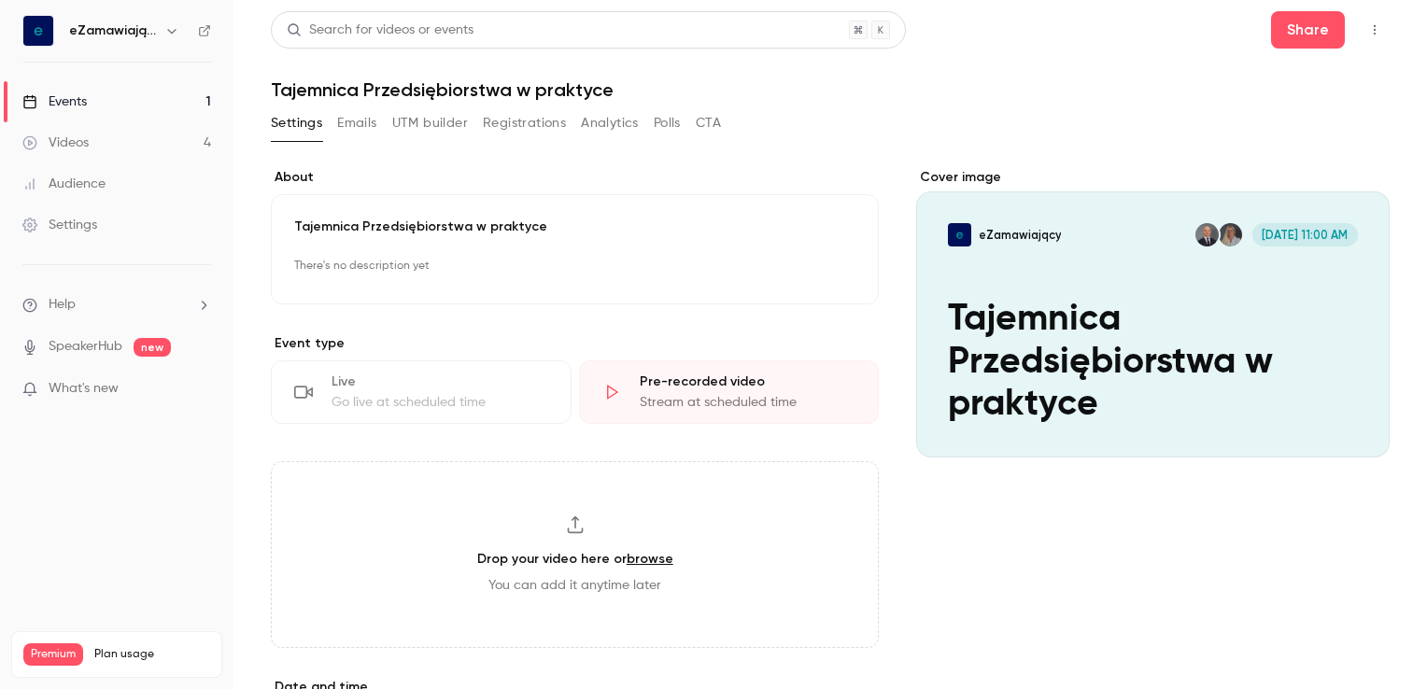
click at [359, 122] on button "Emails" at bounding box center [356, 123] width 39 height 30
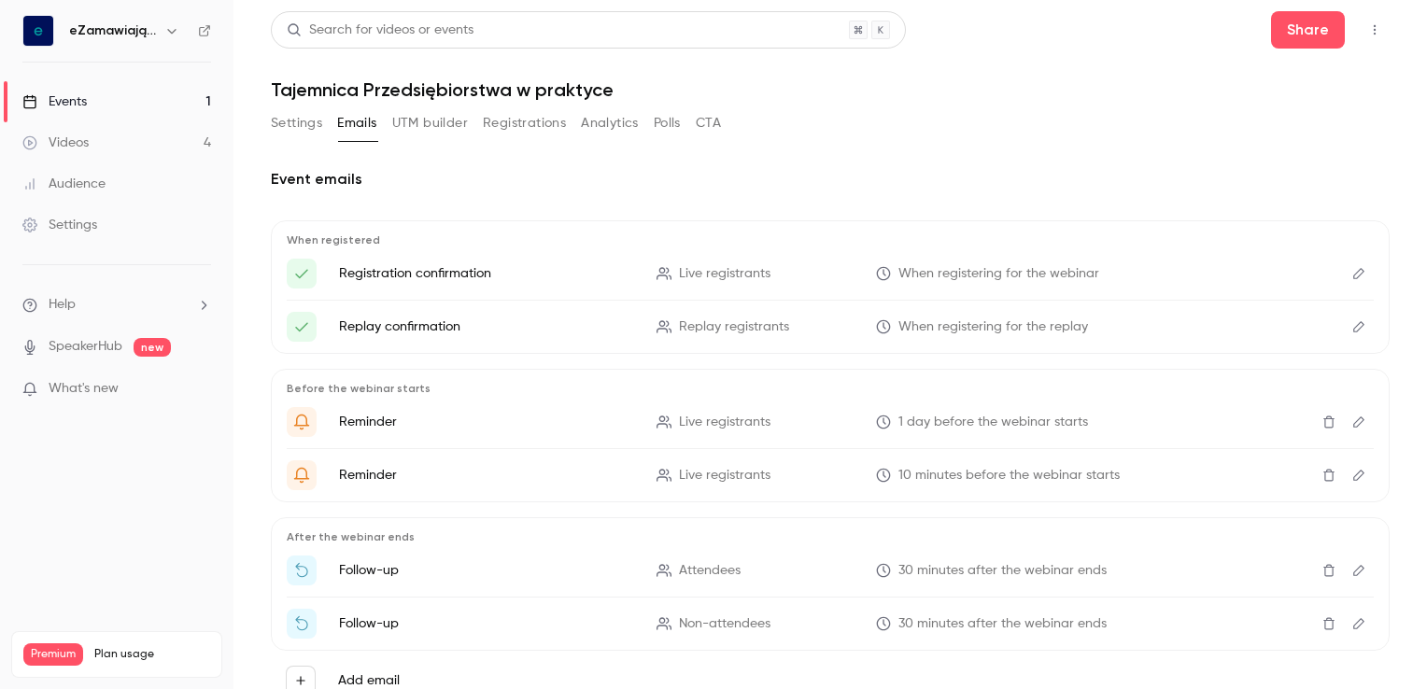
click at [1351, 325] on icon "Edit" at bounding box center [1358, 326] width 15 height 13
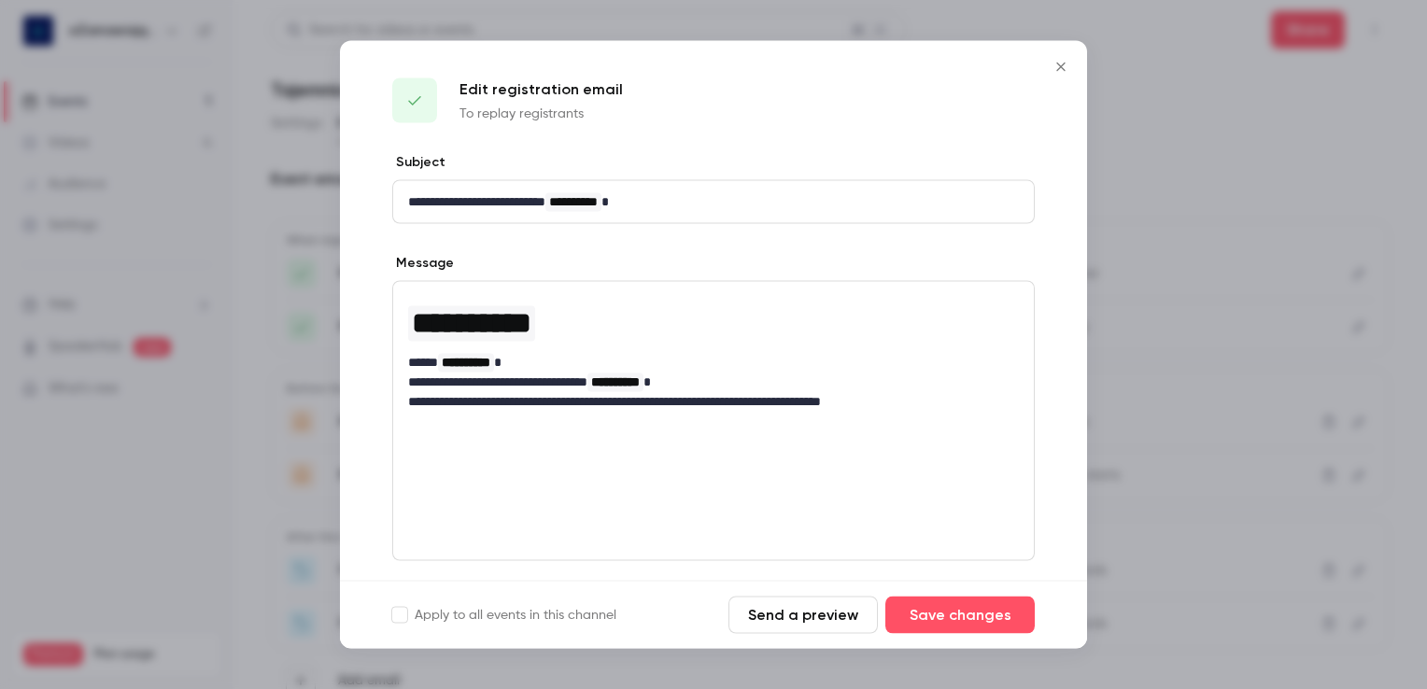
click at [1053, 72] on icon "Close" at bounding box center [1061, 67] width 22 height 15
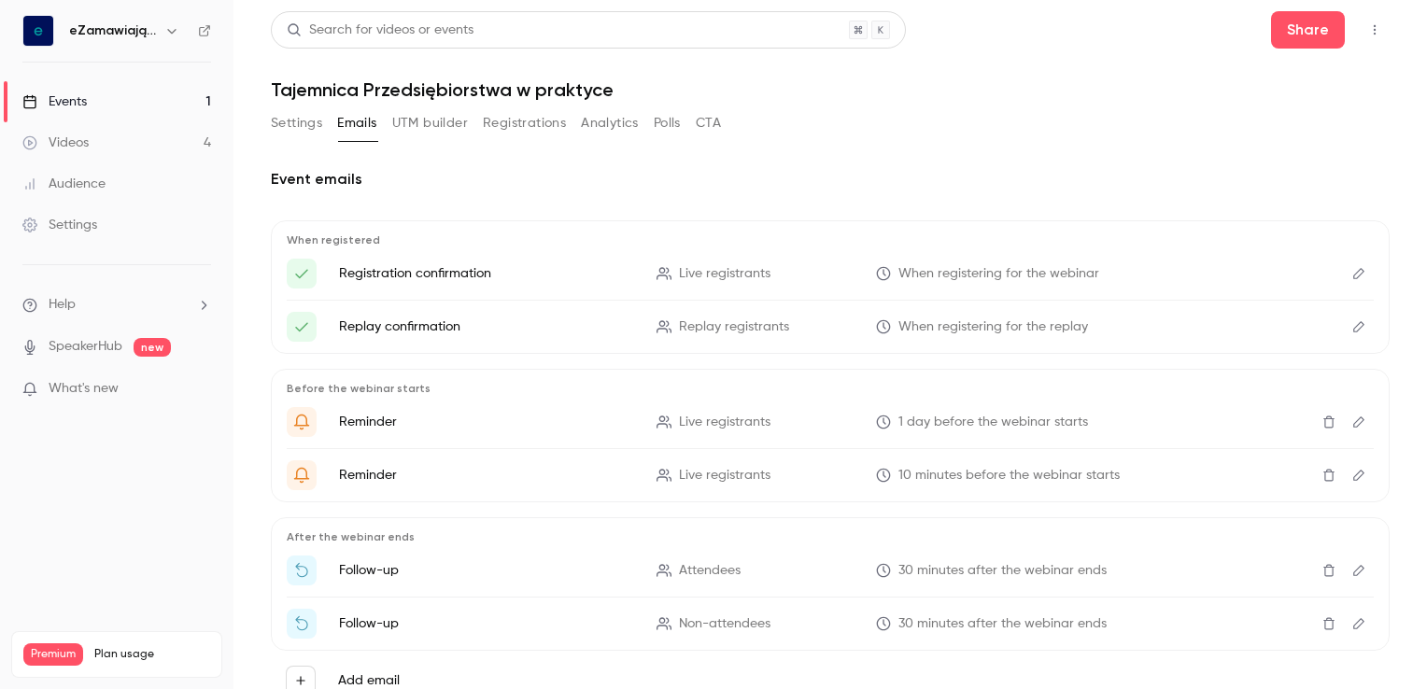
click at [1351, 267] on icon "Edit" at bounding box center [1358, 273] width 15 height 13
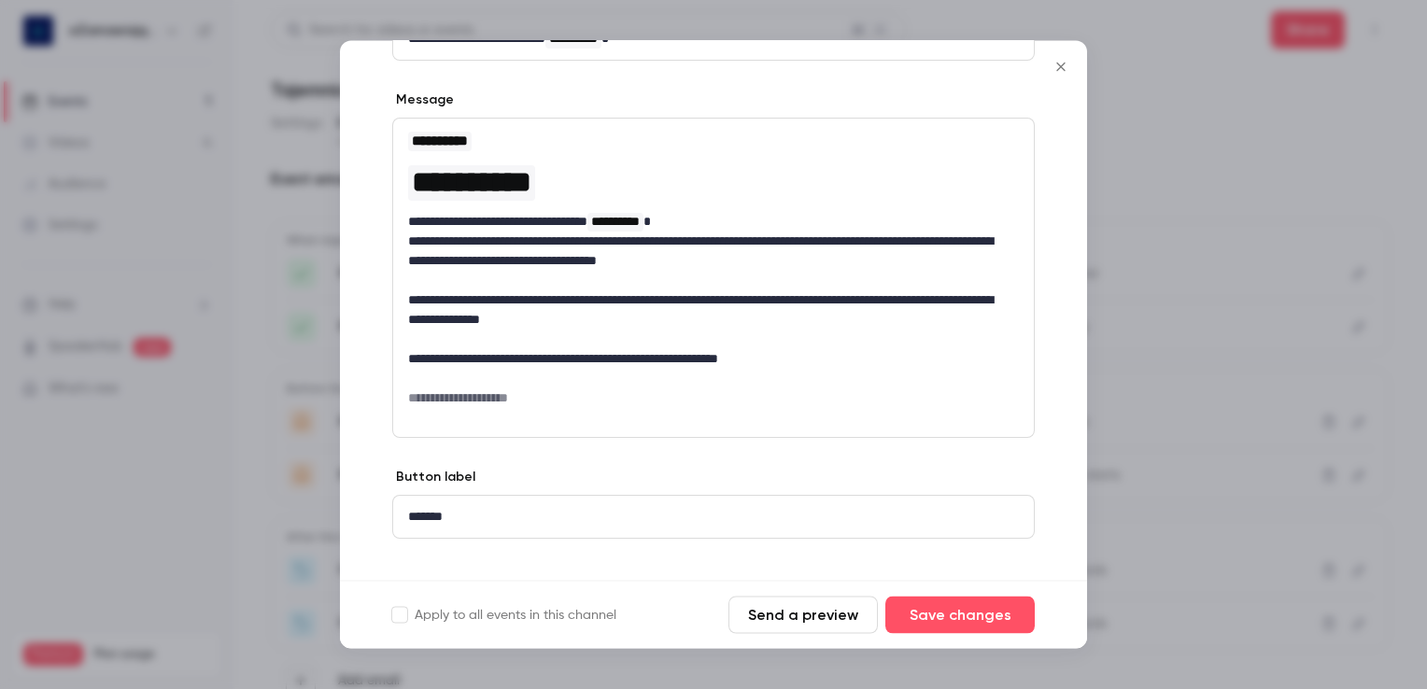
scroll to position [187, 0]
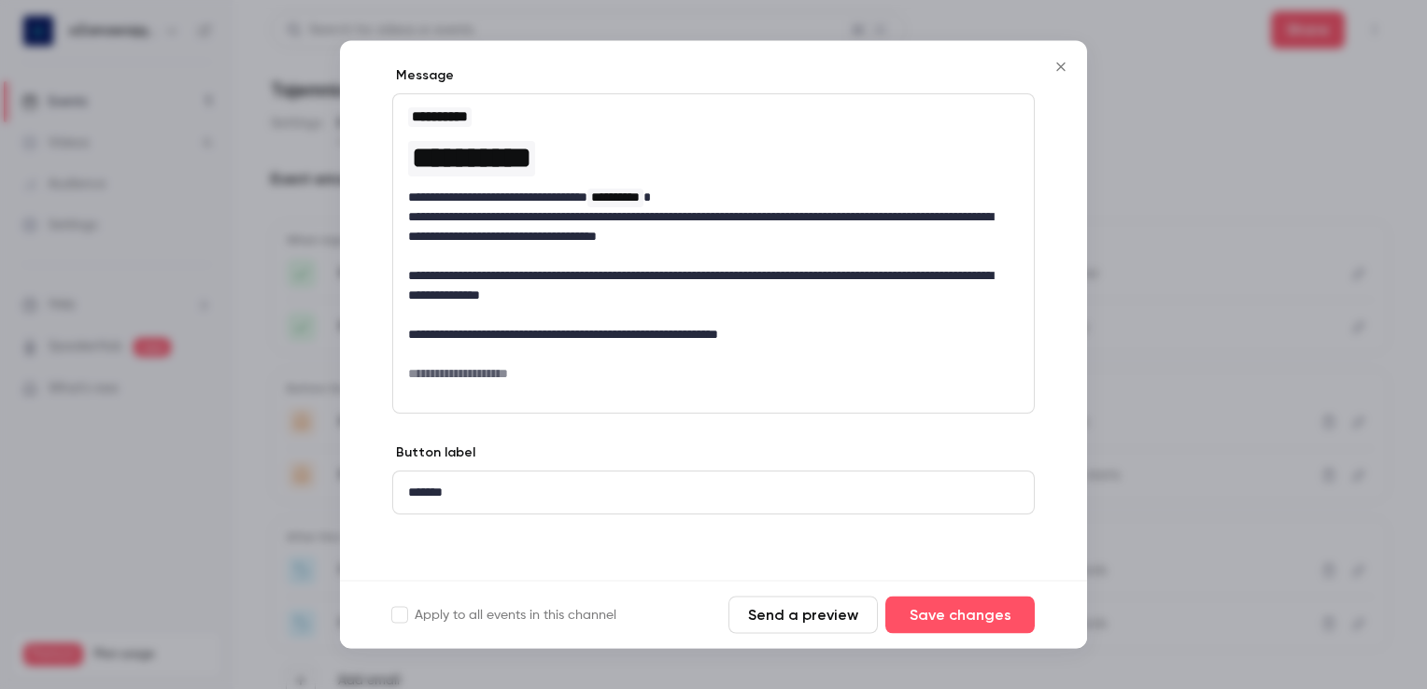
click at [1057, 66] on icon "Close" at bounding box center [1061, 67] width 22 height 15
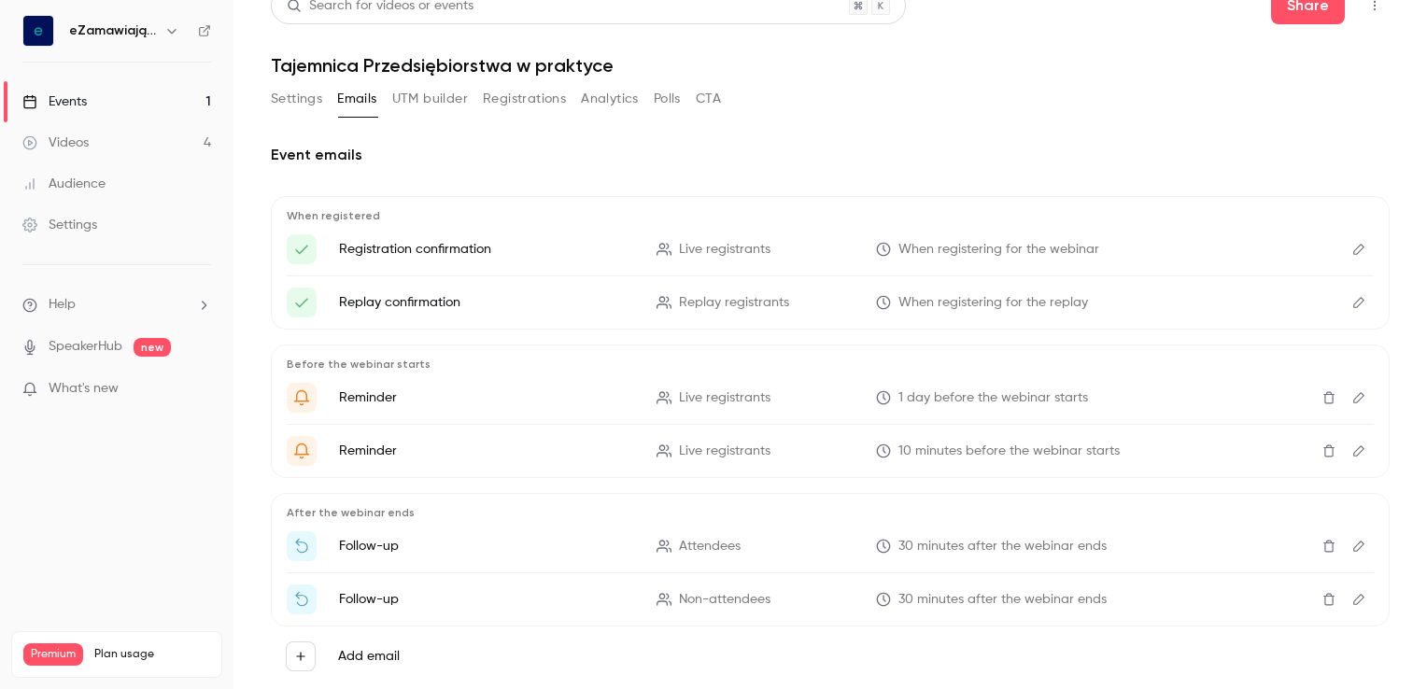
scroll to position [0, 0]
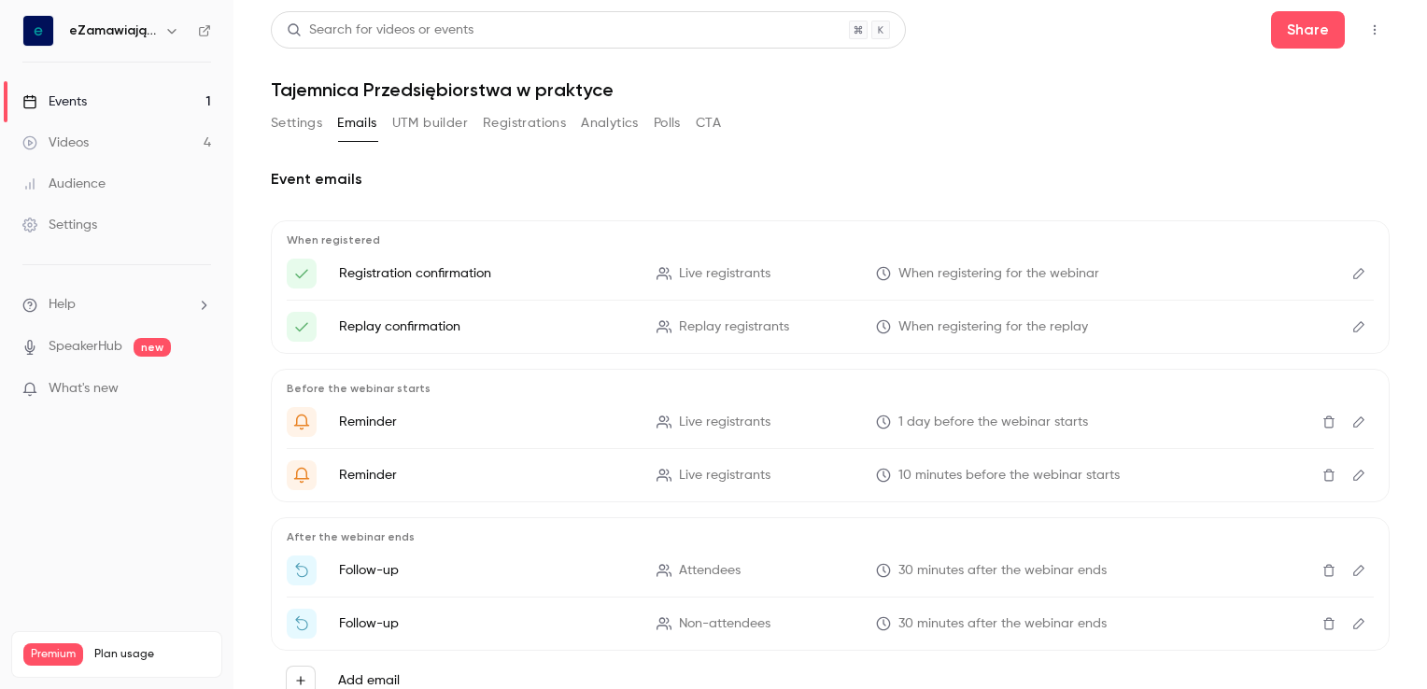
click at [430, 116] on button "UTM builder" at bounding box center [430, 123] width 76 height 30
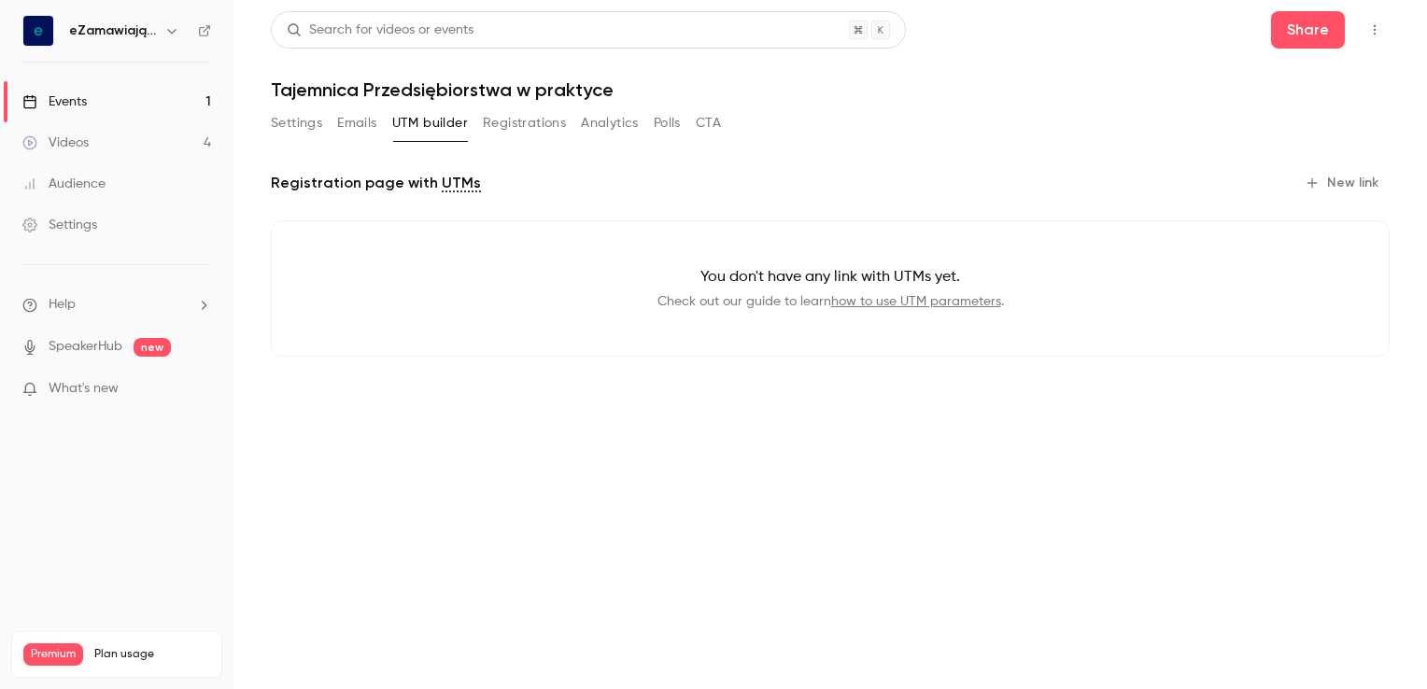
click at [513, 118] on button "Registrations" at bounding box center [524, 123] width 83 height 30
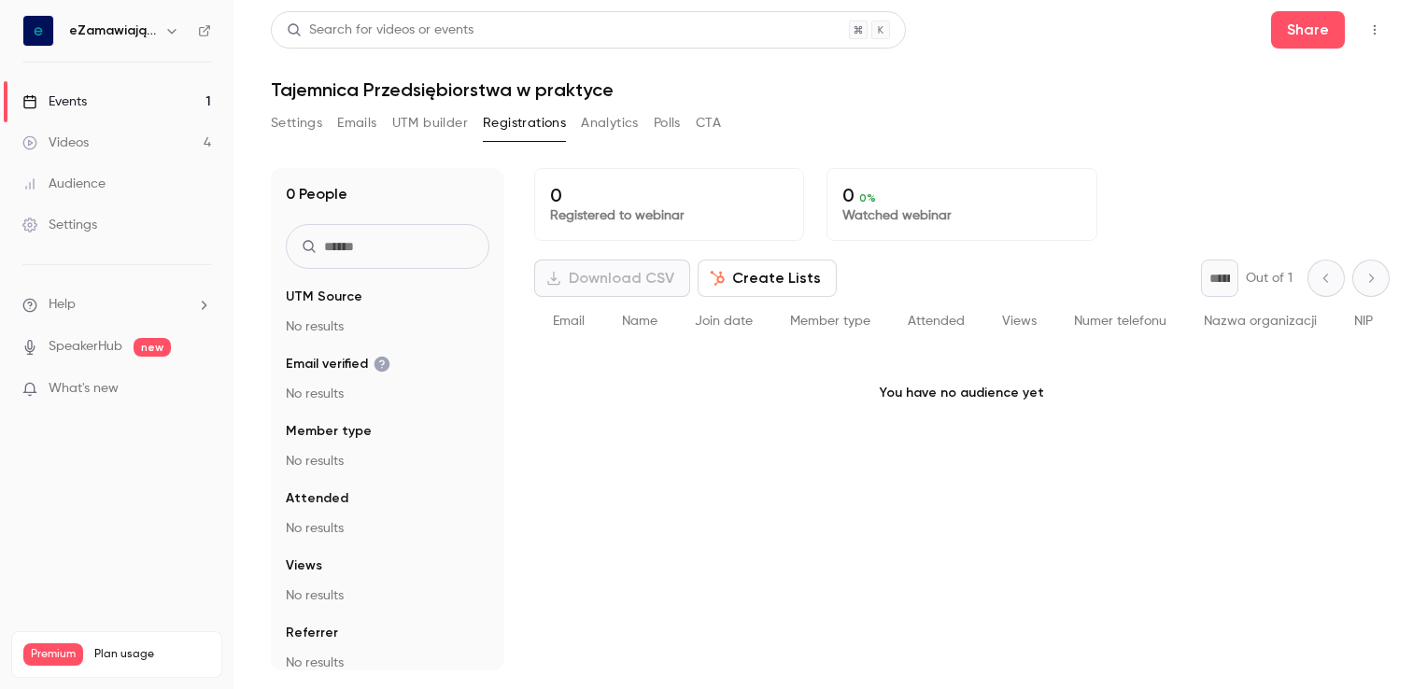
click at [610, 124] on button "Analytics" at bounding box center [610, 123] width 58 height 30
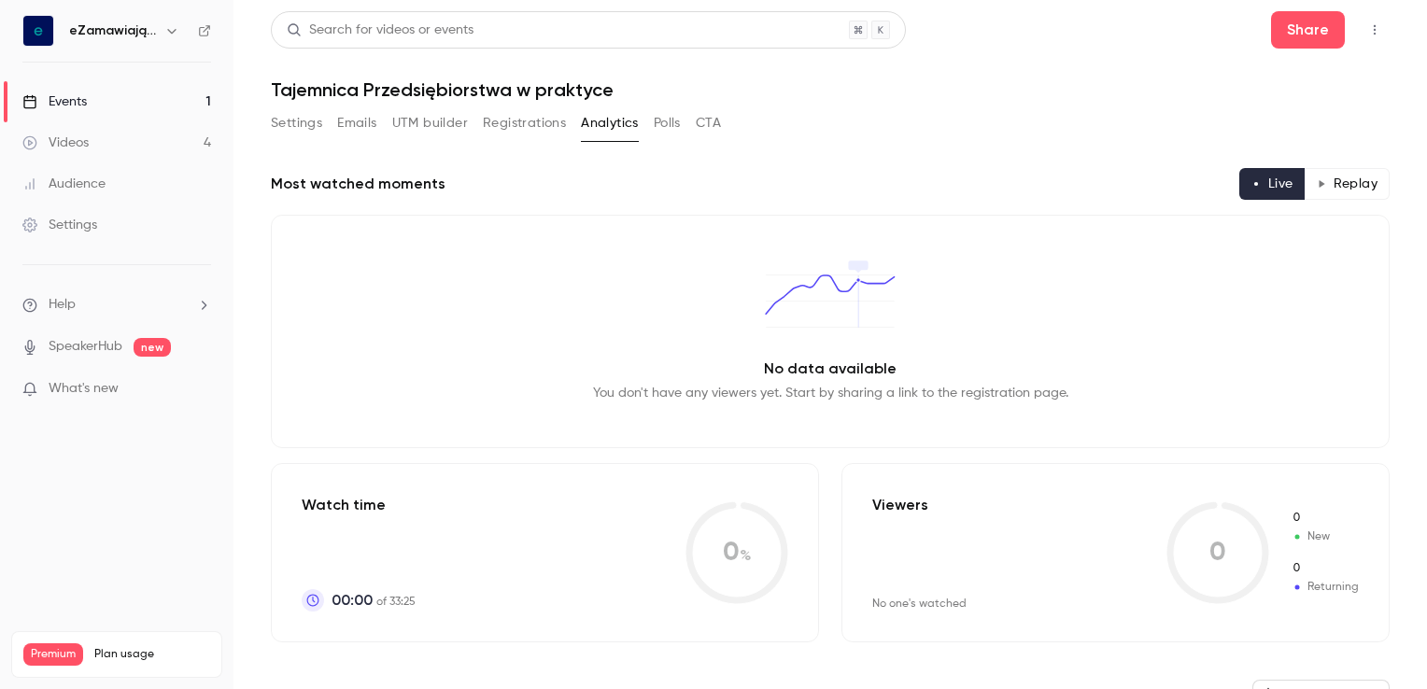
click at [303, 125] on button "Settings" at bounding box center [296, 123] width 51 height 30
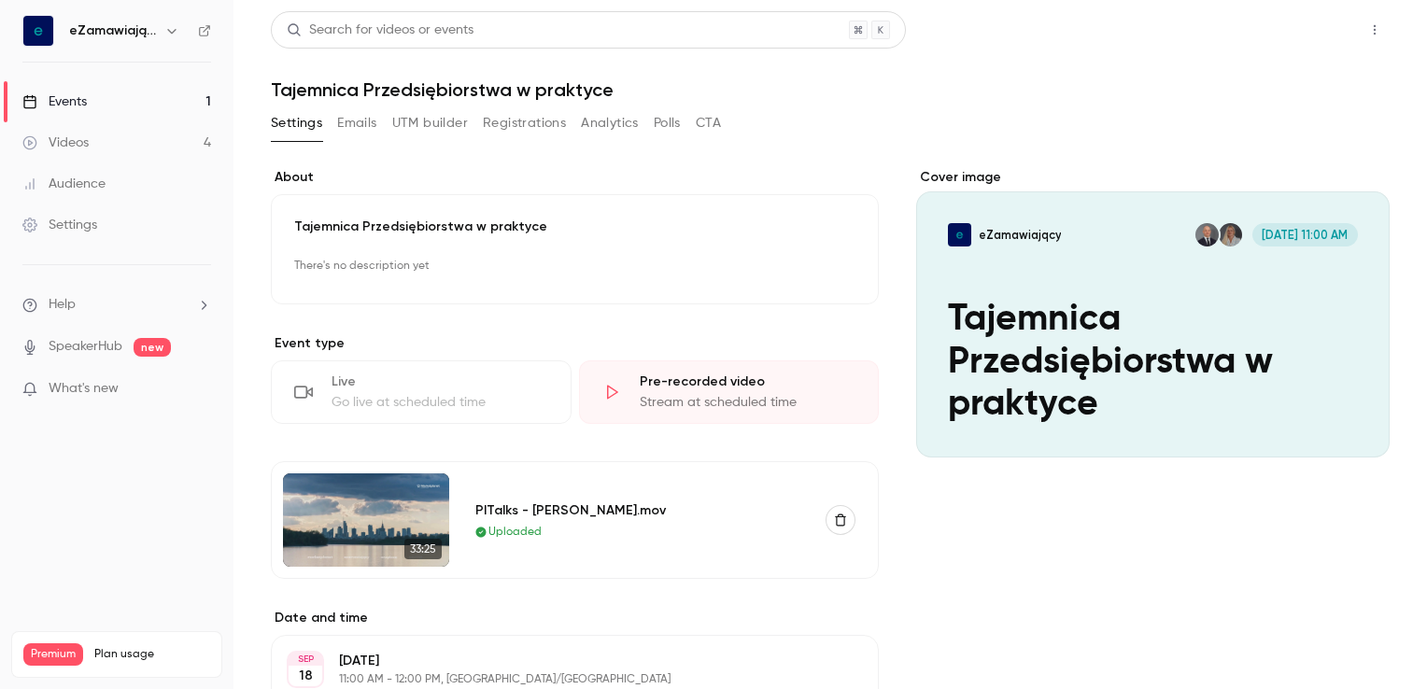
click at [1291, 33] on button "Share" at bounding box center [1308, 29] width 74 height 37
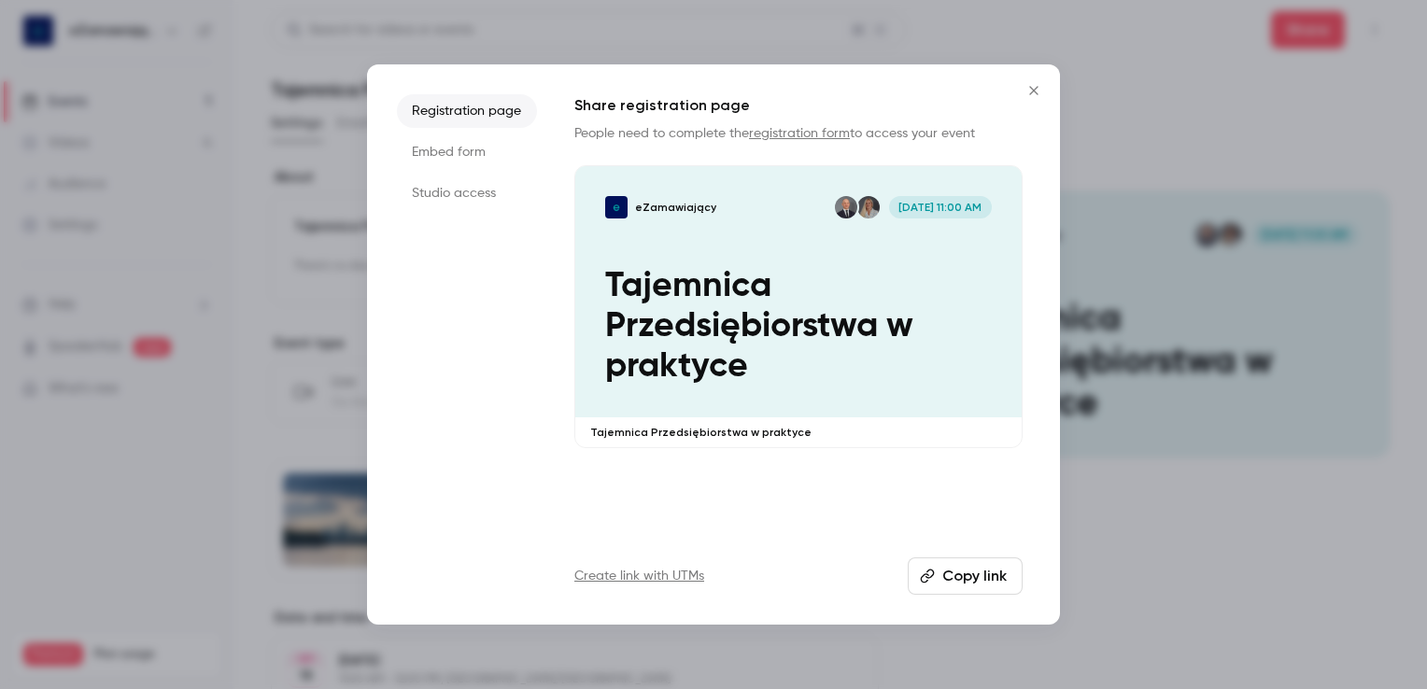
click at [989, 581] on button "Copy link" at bounding box center [965, 575] width 115 height 37
click at [1029, 93] on icon "Close" at bounding box center [1034, 90] width 22 height 15
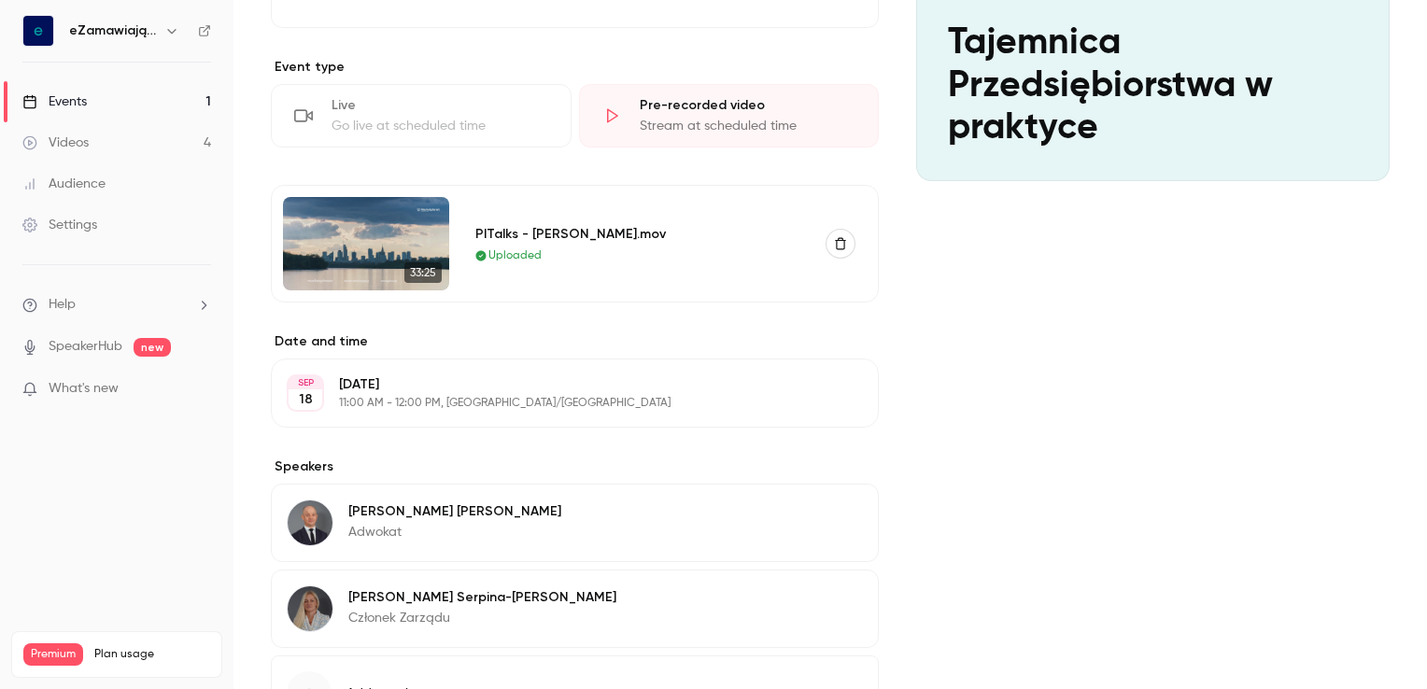
scroll to position [432, 0]
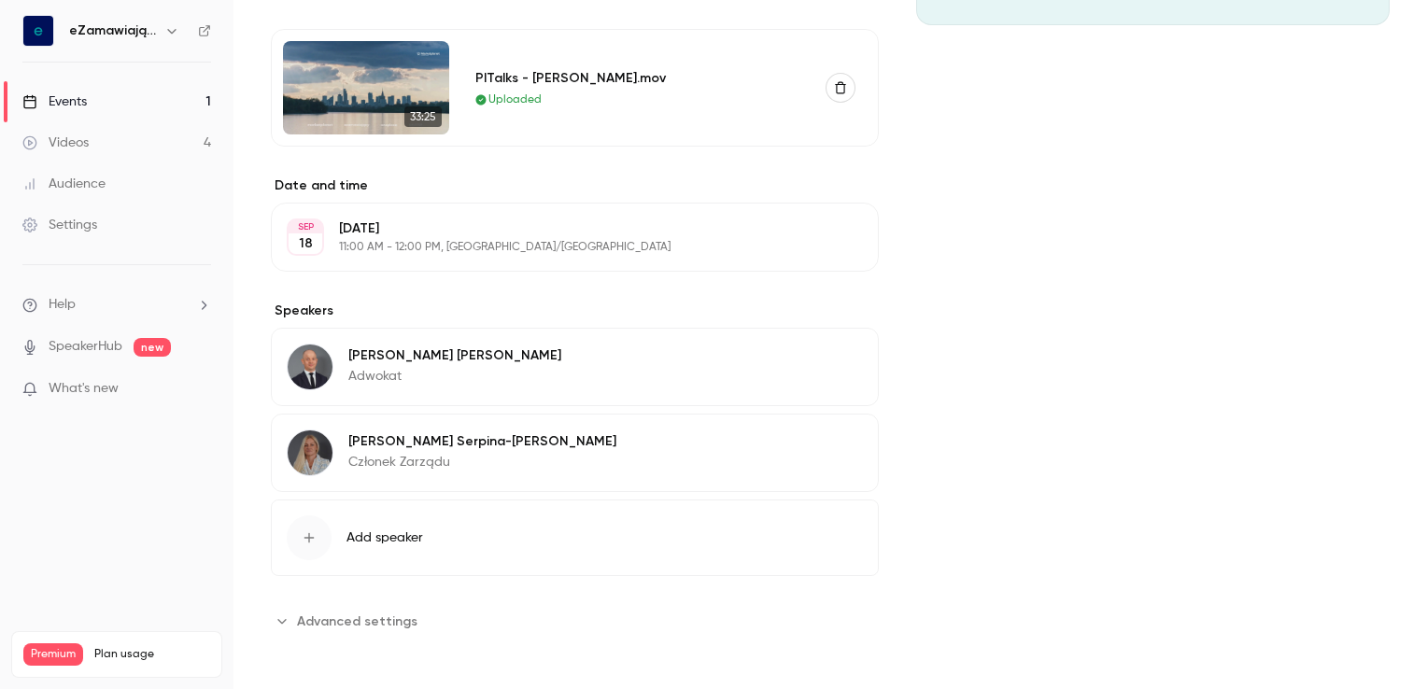
click at [311, 618] on span "Advanced settings" at bounding box center [357, 622] width 120 height 20
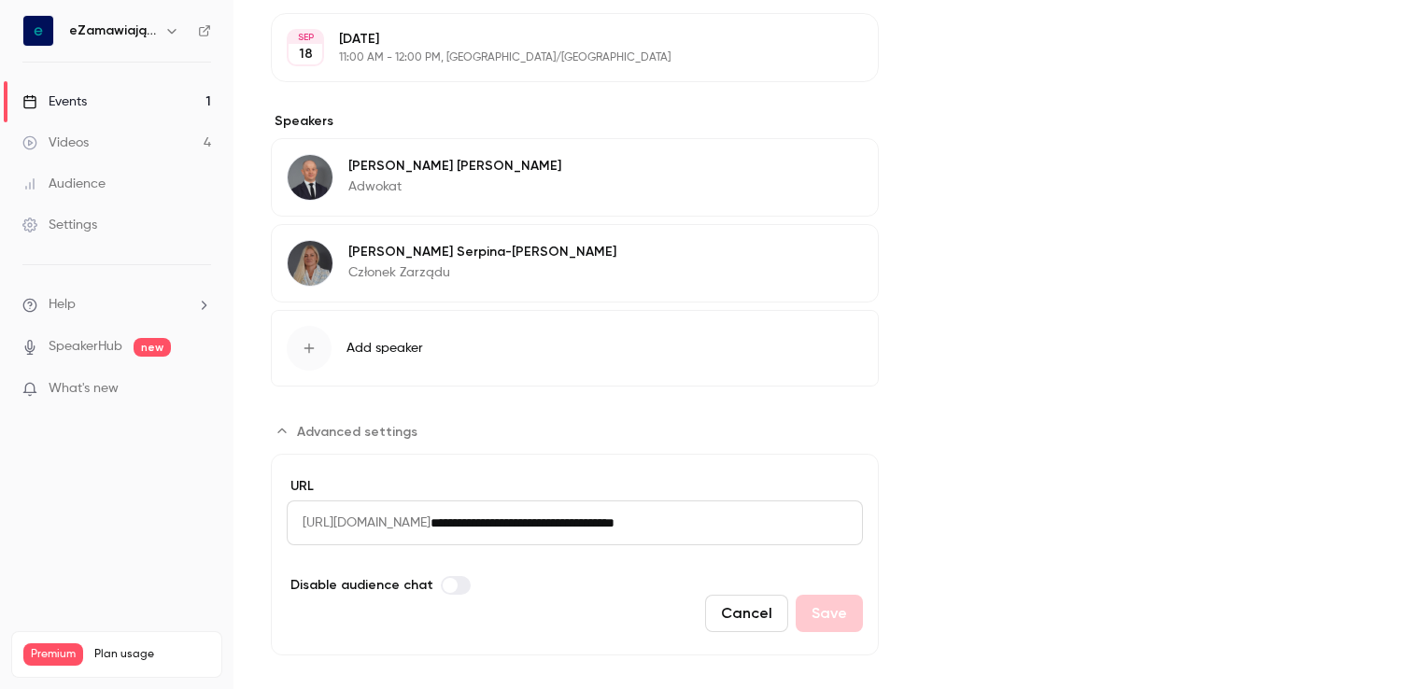
scroll to position [641, 0]
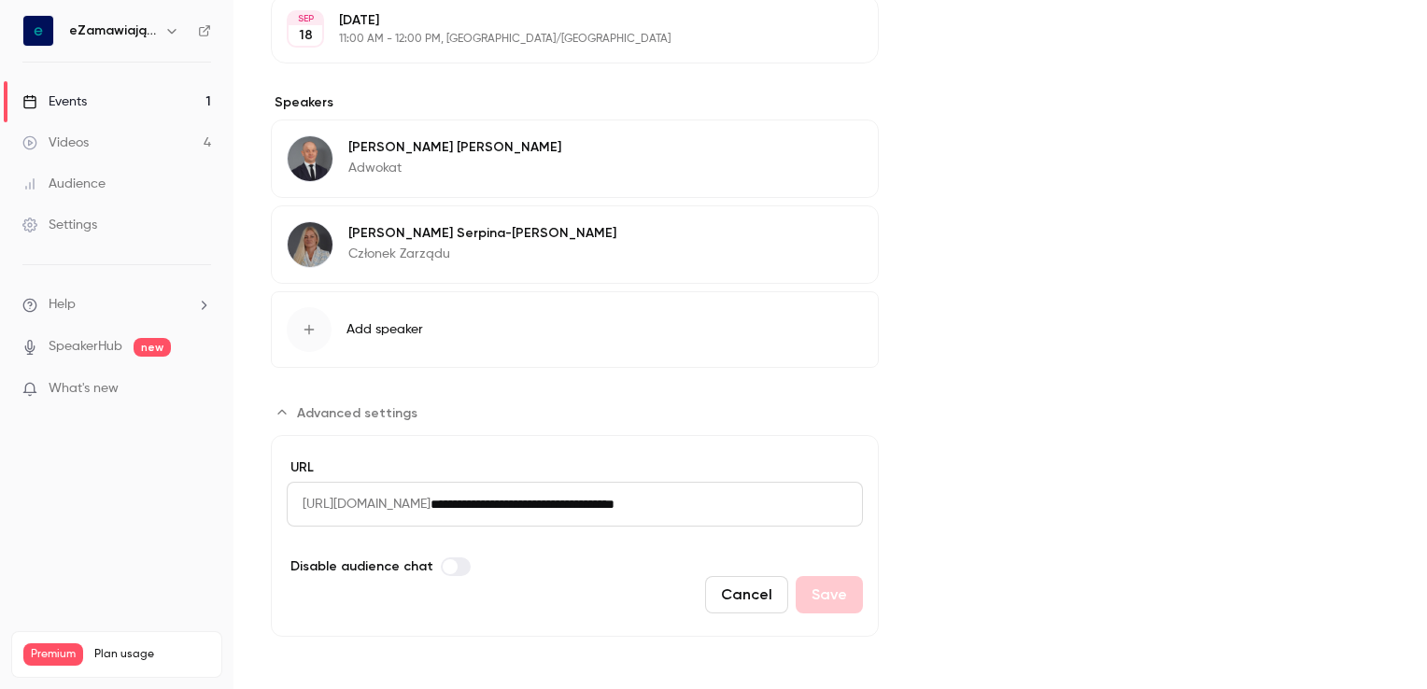
drag, startPoint x: 676, startPoint y: 501, endPoint x: 667, endPoint y: 498, distance: 10.1
click at [667, 498] on input "**********" at bounding box center [646, 504] width 432 height 45
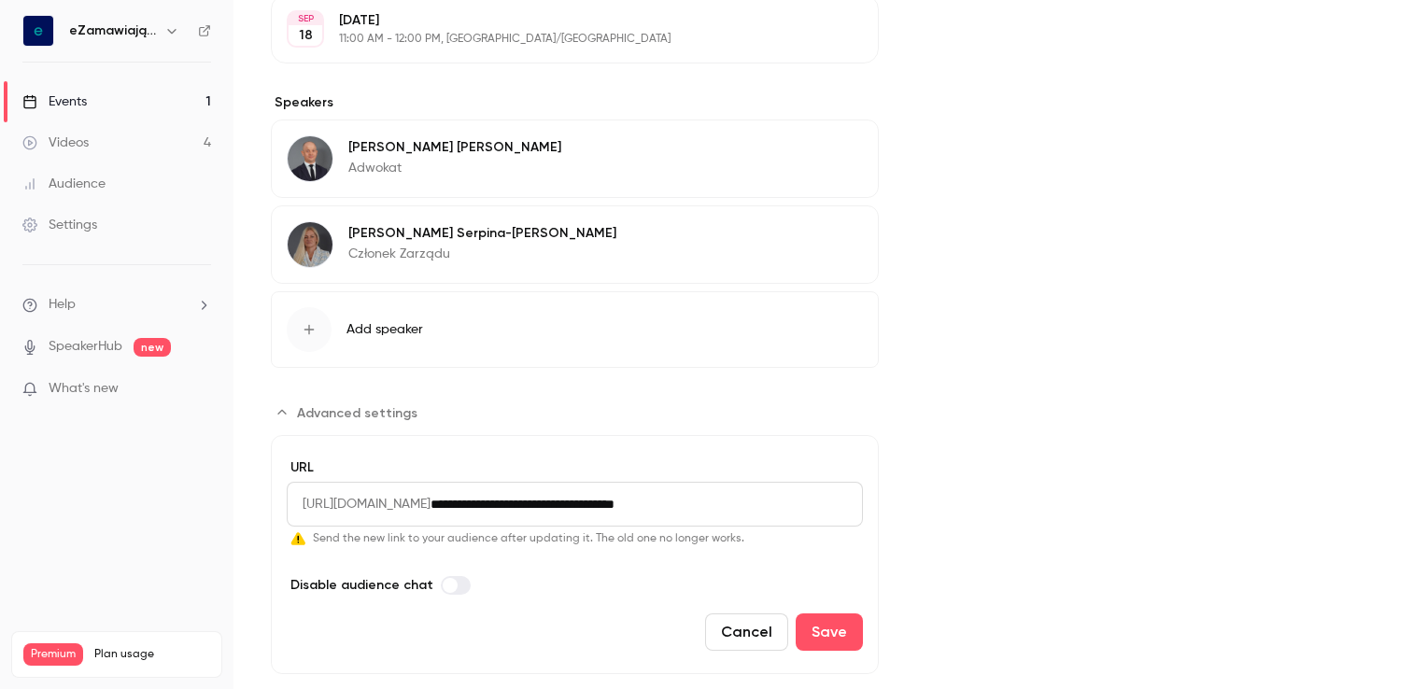
click at [788, 499] on input "**********" at bounding box center [646, 504] width 432 height 45
type input "**********"
click at [822, 627] on button "Save" at bounding box center [829, 632] width 67 height 37
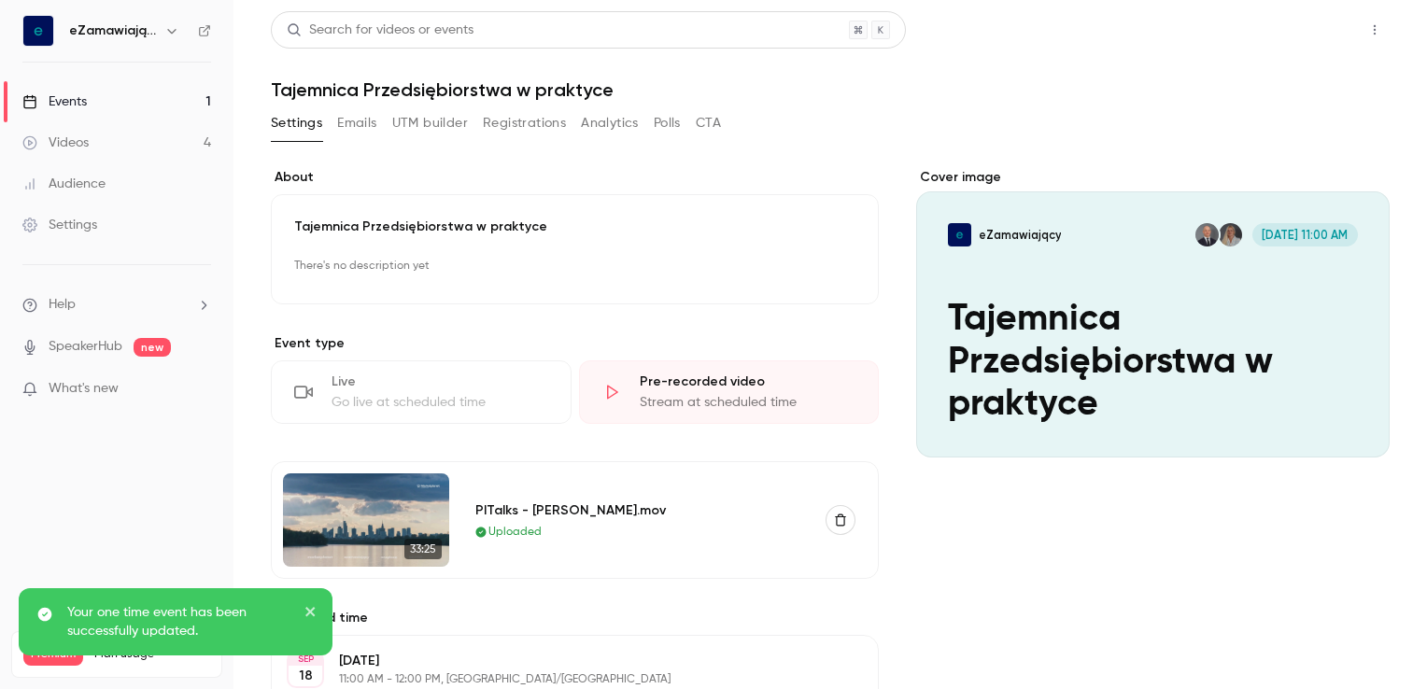
click at [1305, 32] on button "Share" at bounding box center [1308, 29] width 74 height 37
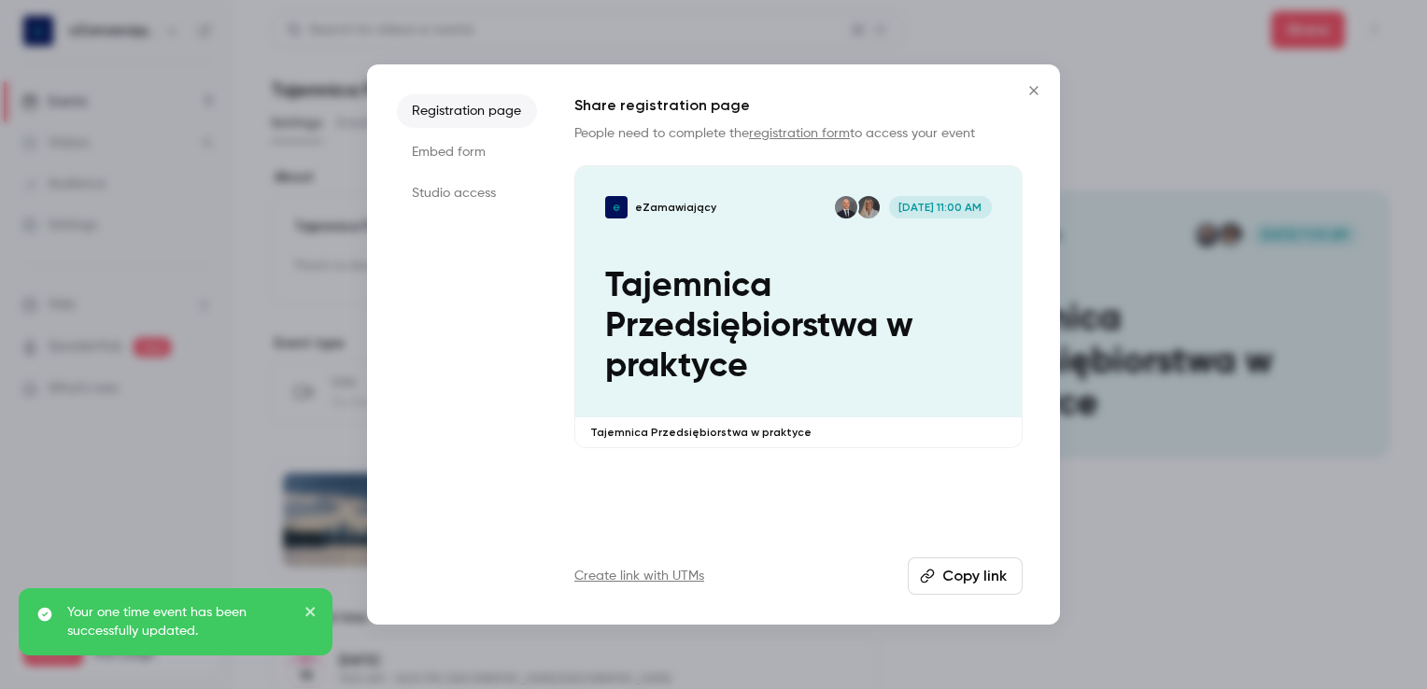
click at [941, 572] on button "Copy link" at bounding box center [965, 575] width 115 height 37
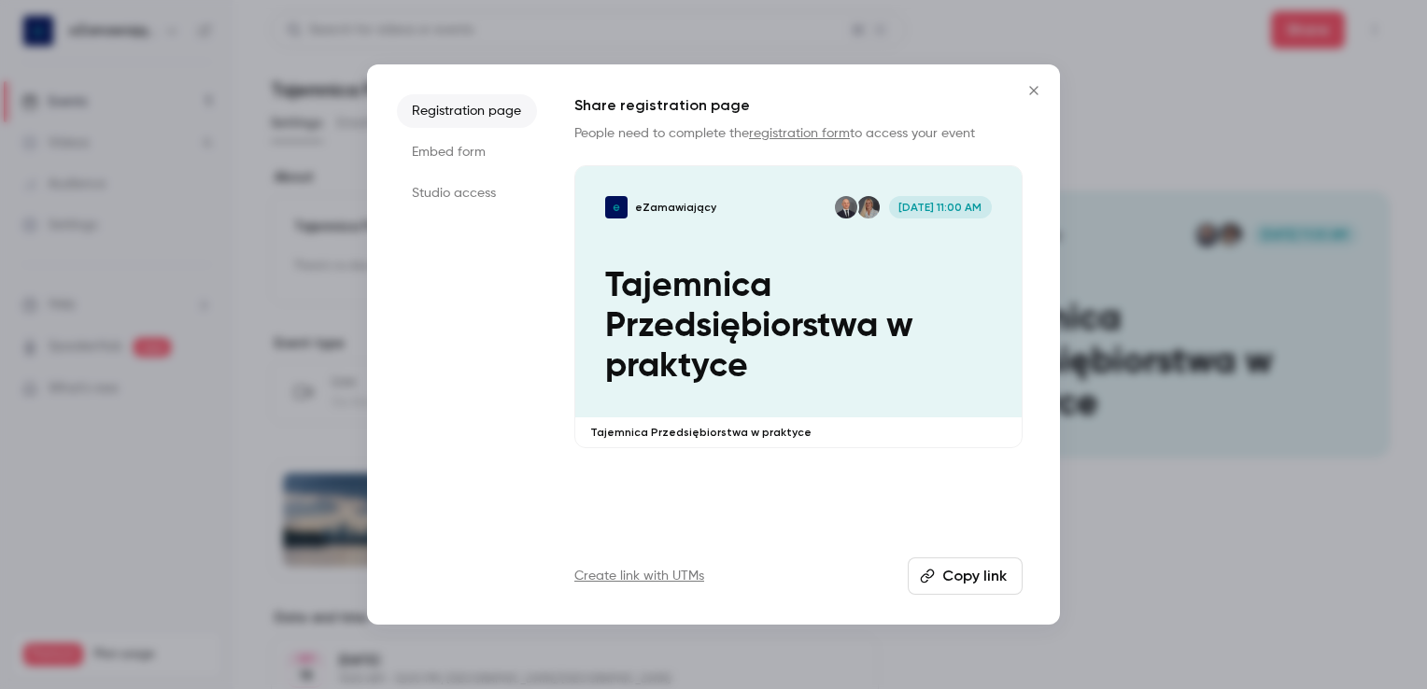
click at [971, 580] on button "Copy link" at bounding box center [965, 575] width 115 height 37
click at [1032, 87] on icon "Close" at bounding box center [1034, 90] width 22 height 15
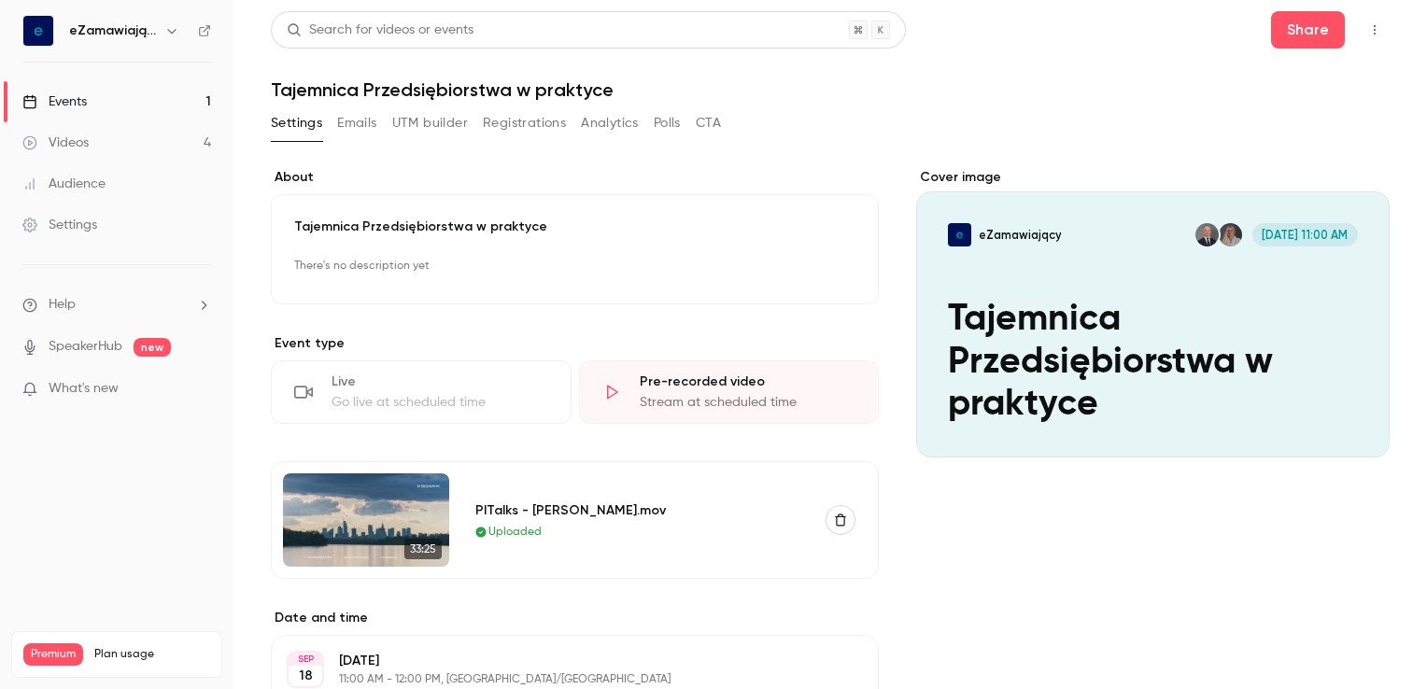
click at [797, 268] on icon "button" at bounding box center [804, 267] width 15 height 15
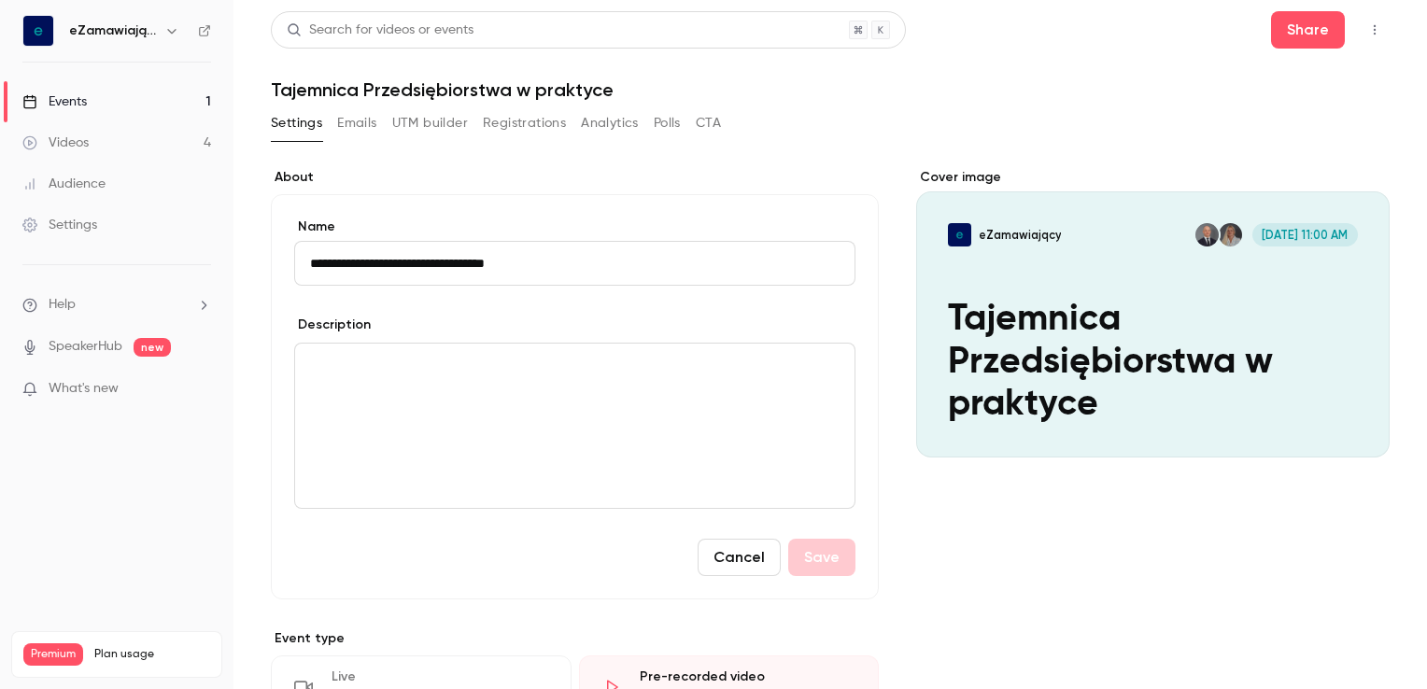
click at [351, 374] on p "editor" at bounding box center [574, 366] width 529 height 22
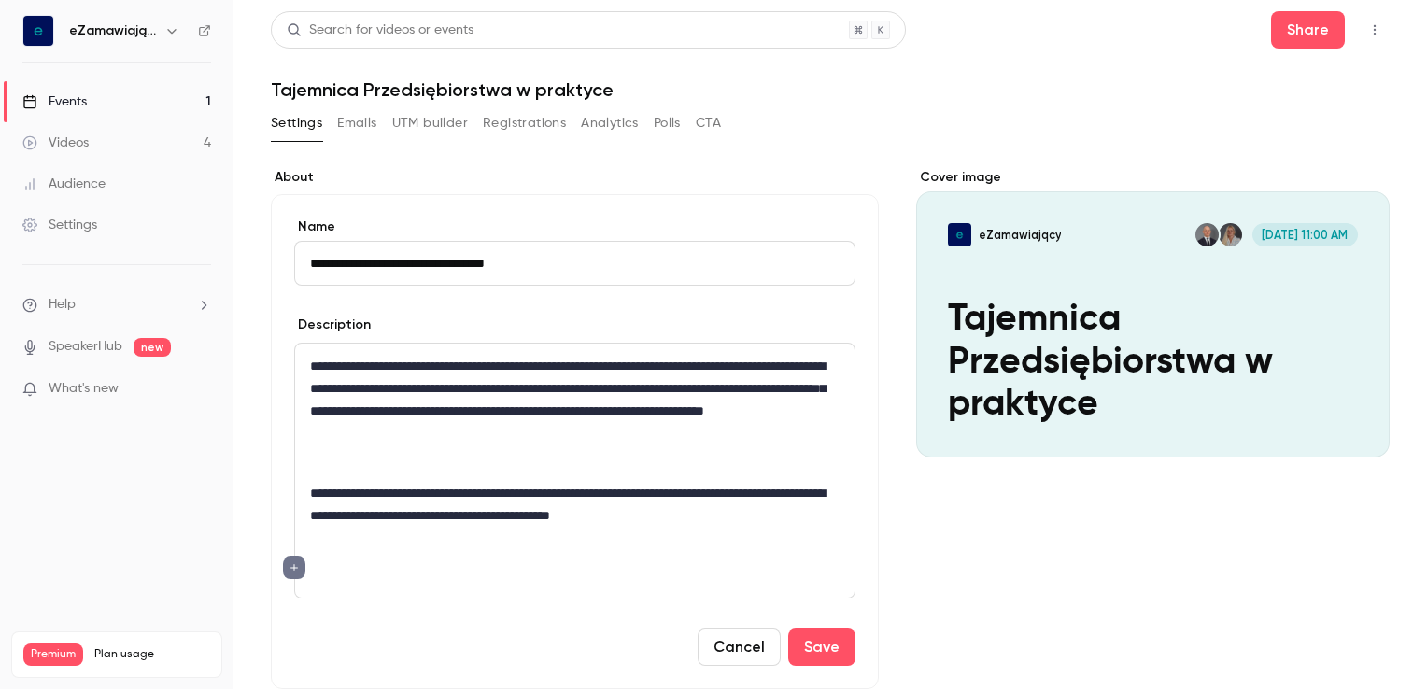
click at [662, 368] on p "**********" at bounding box center [571, 400] width 523 height 90
click at [669, 372] on p "**********" at bounding box center [571, 400] width 523 height 90
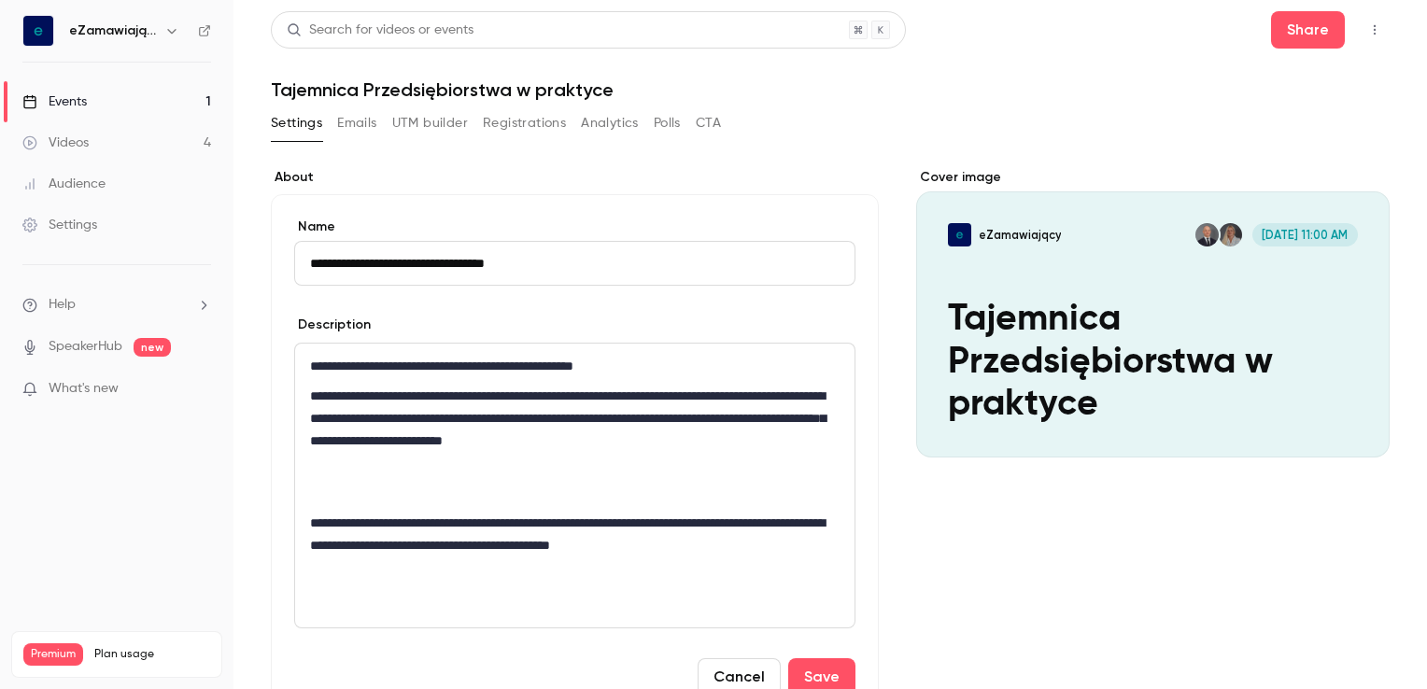
scroll to position [93, 0]
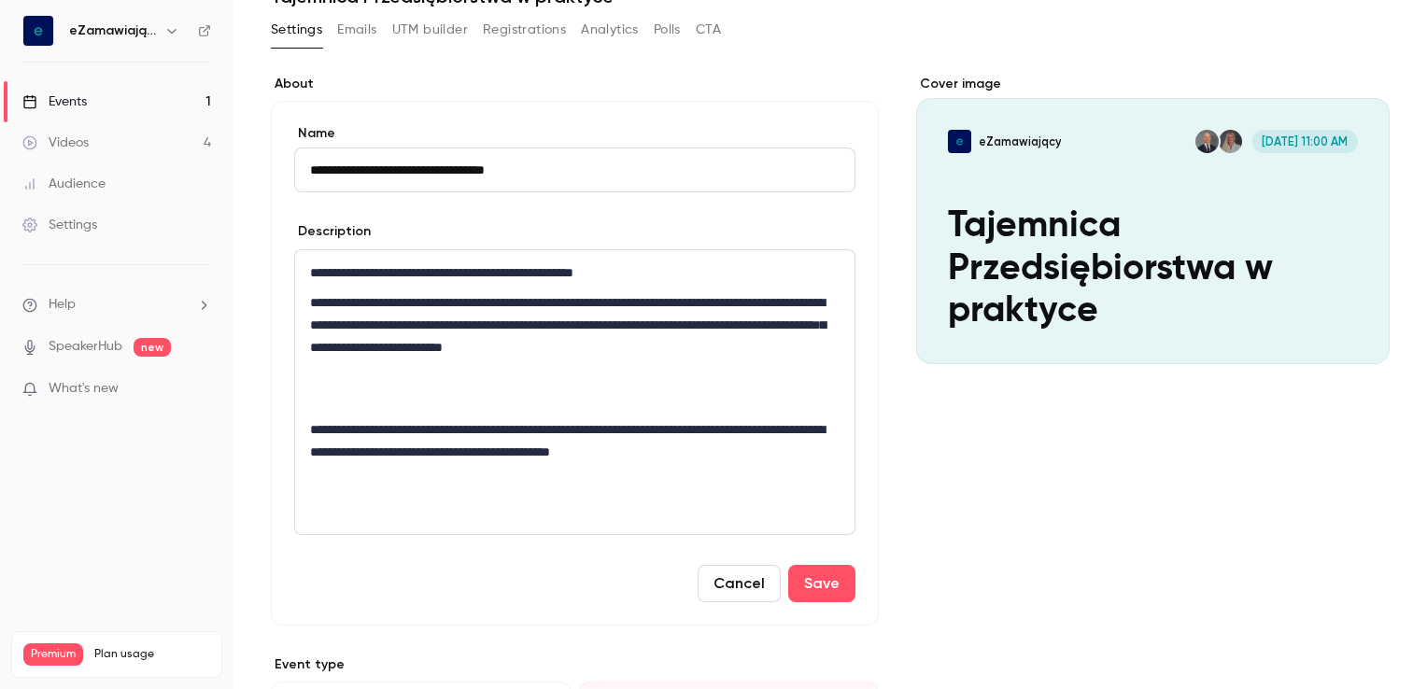
click at [344, 402] on p "editor" at bounding box center [574, 399] width 529 height 22
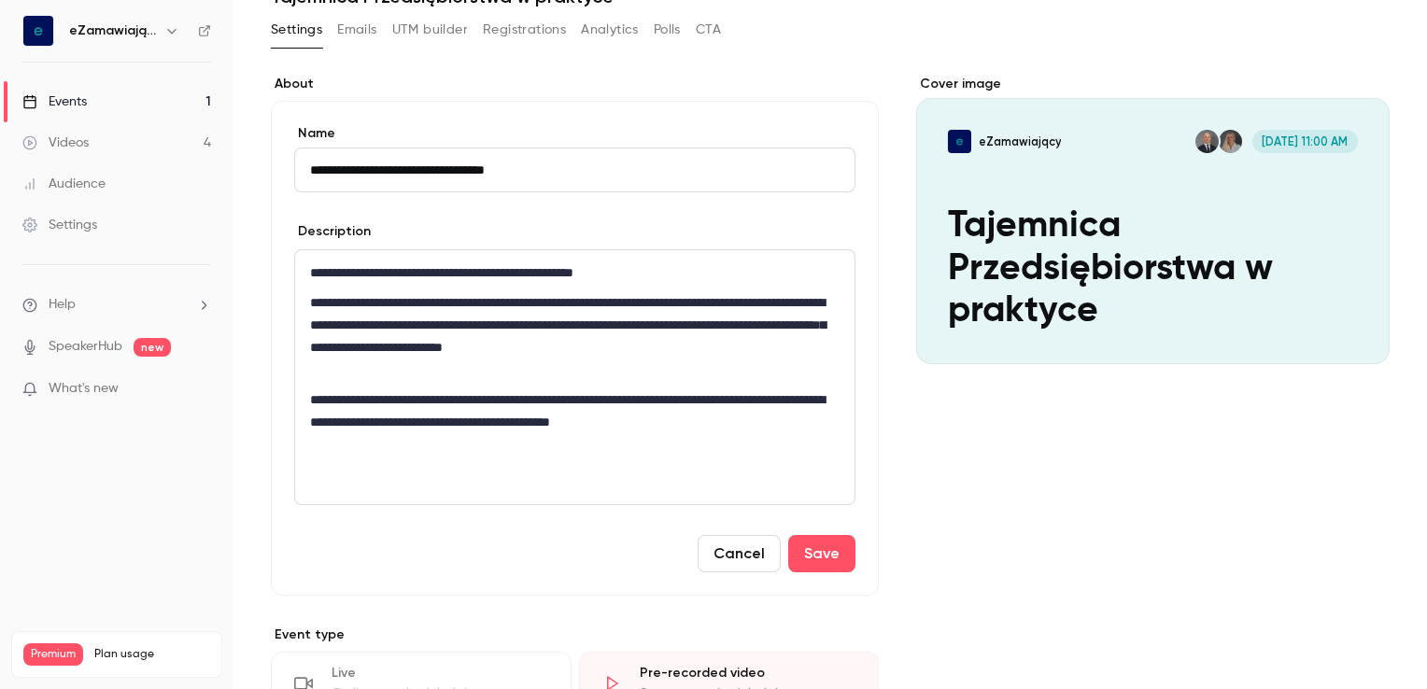
click at [318, 478] on p "editor" at bounding box center [574, 474] width 529 height 22
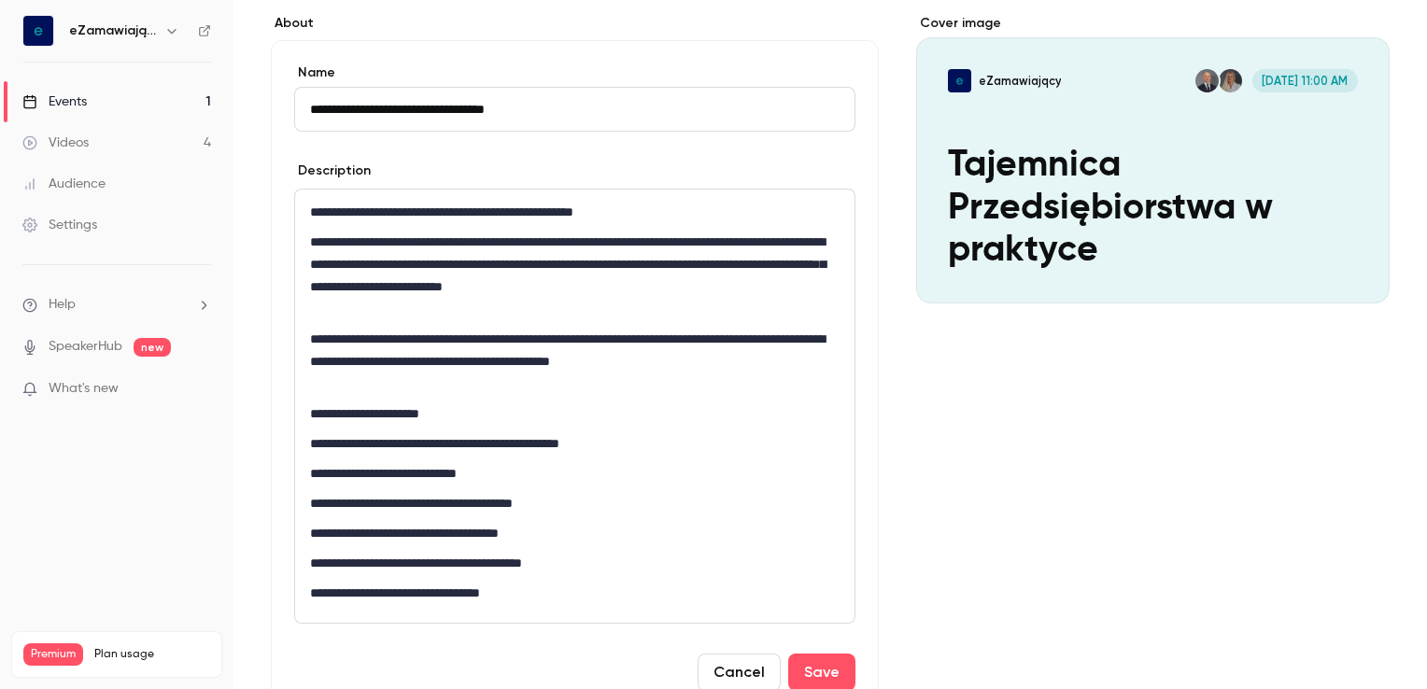
scroll to position [187, 0]
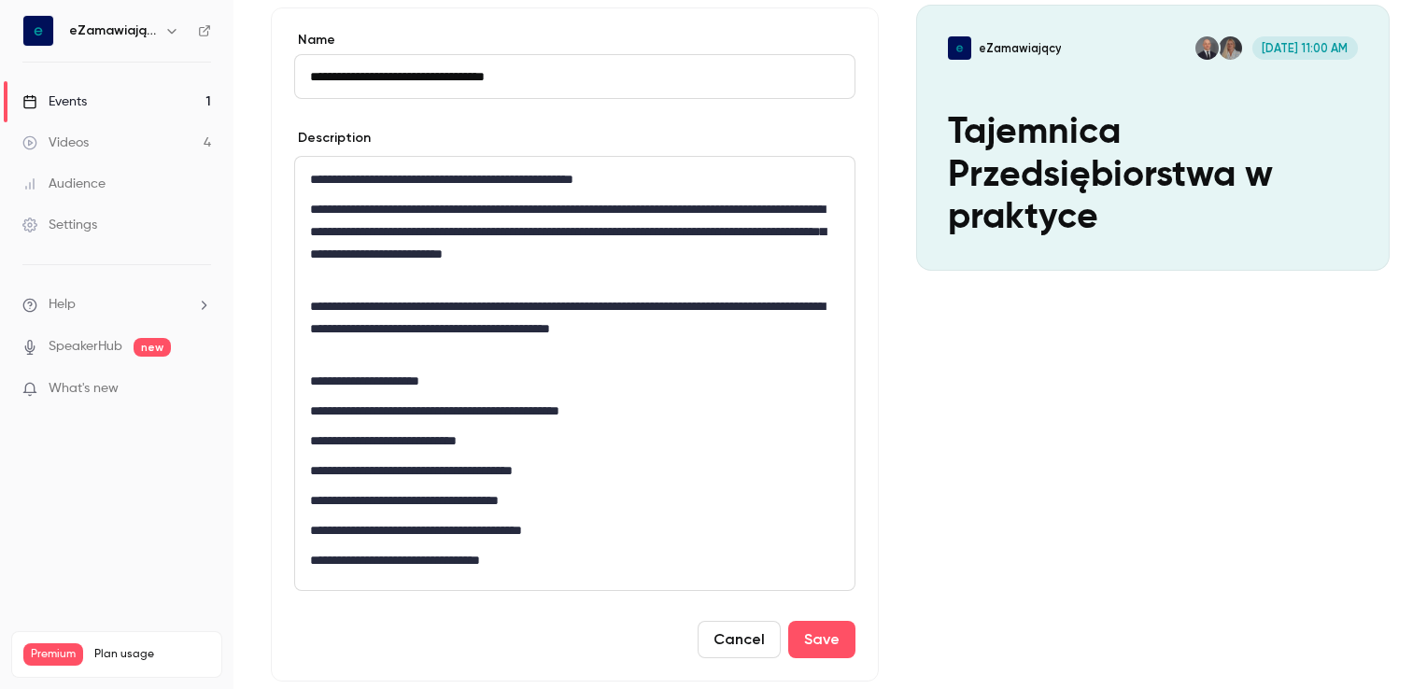
click at [370, 353] on p "**********" at bounding box center [571, 328] width 523 height 67
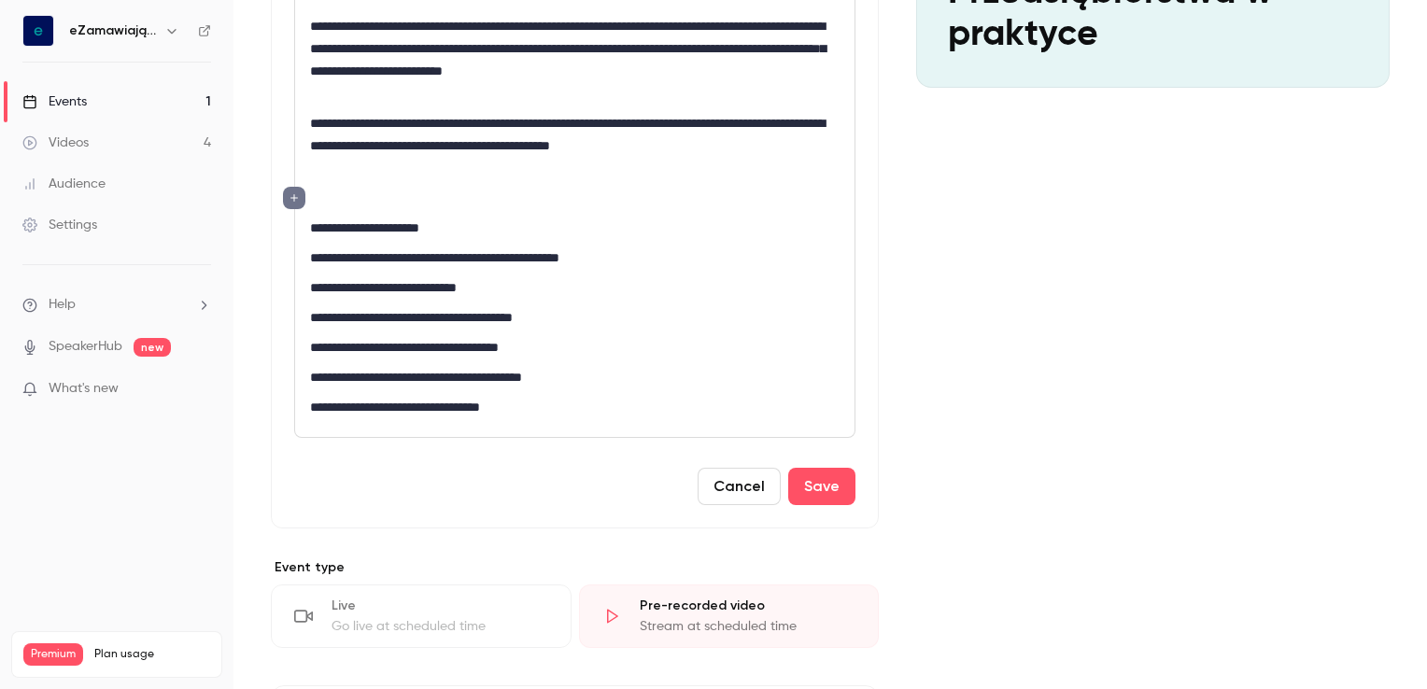
scroll to position [374, 0]
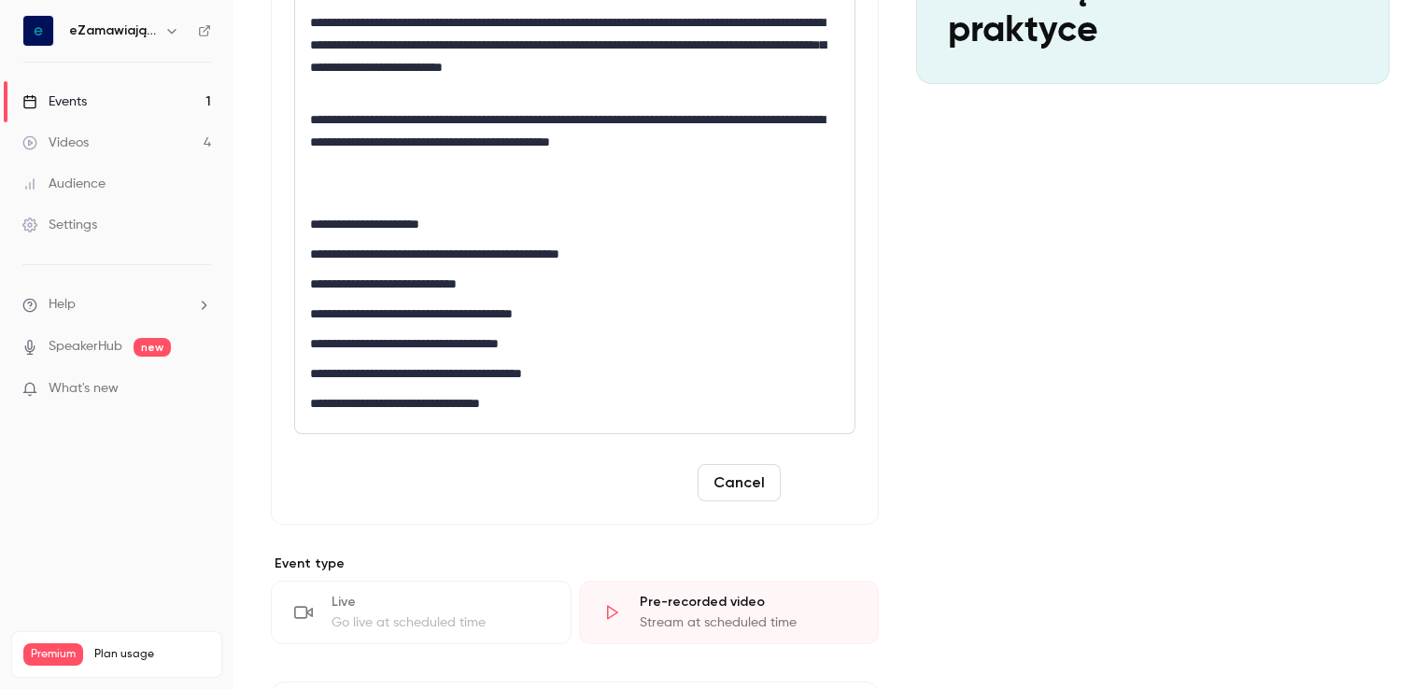
click at [806, 481] on button "Save" at bounding box center [821, 482] width 67 height 37
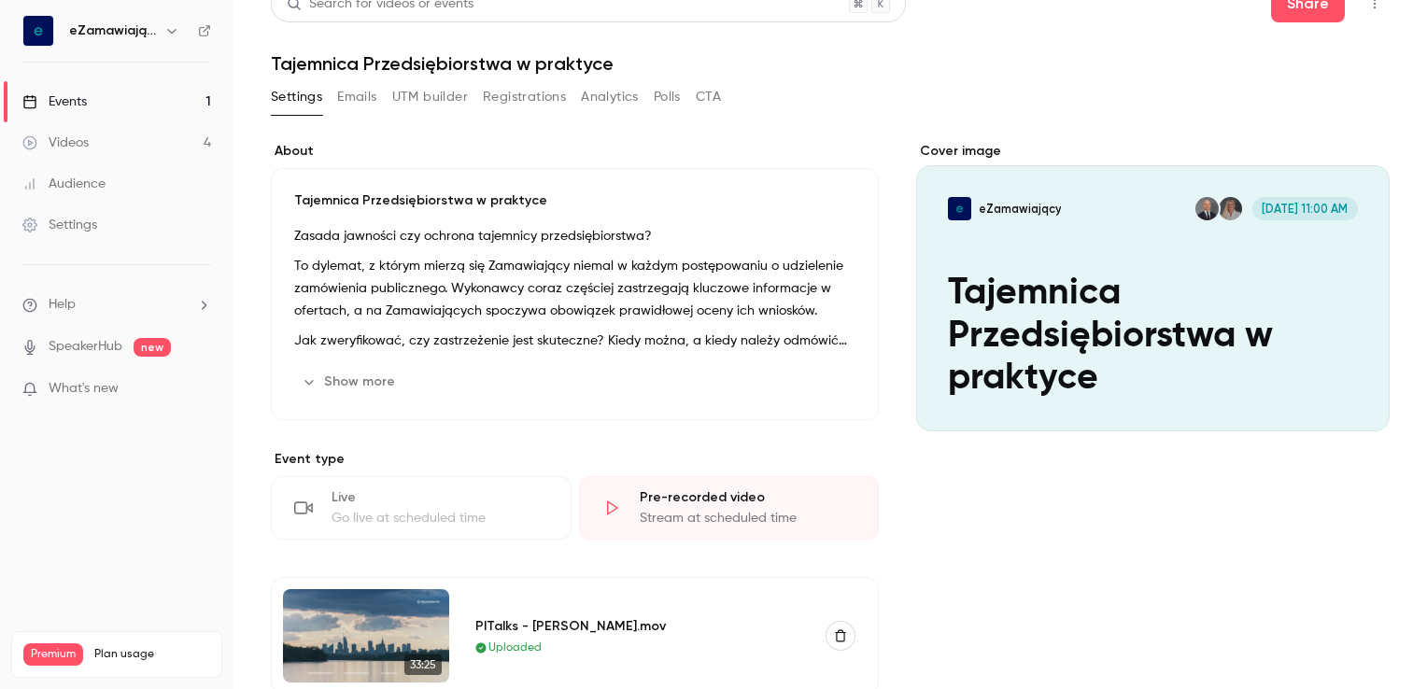
scroll to position [0, 0]
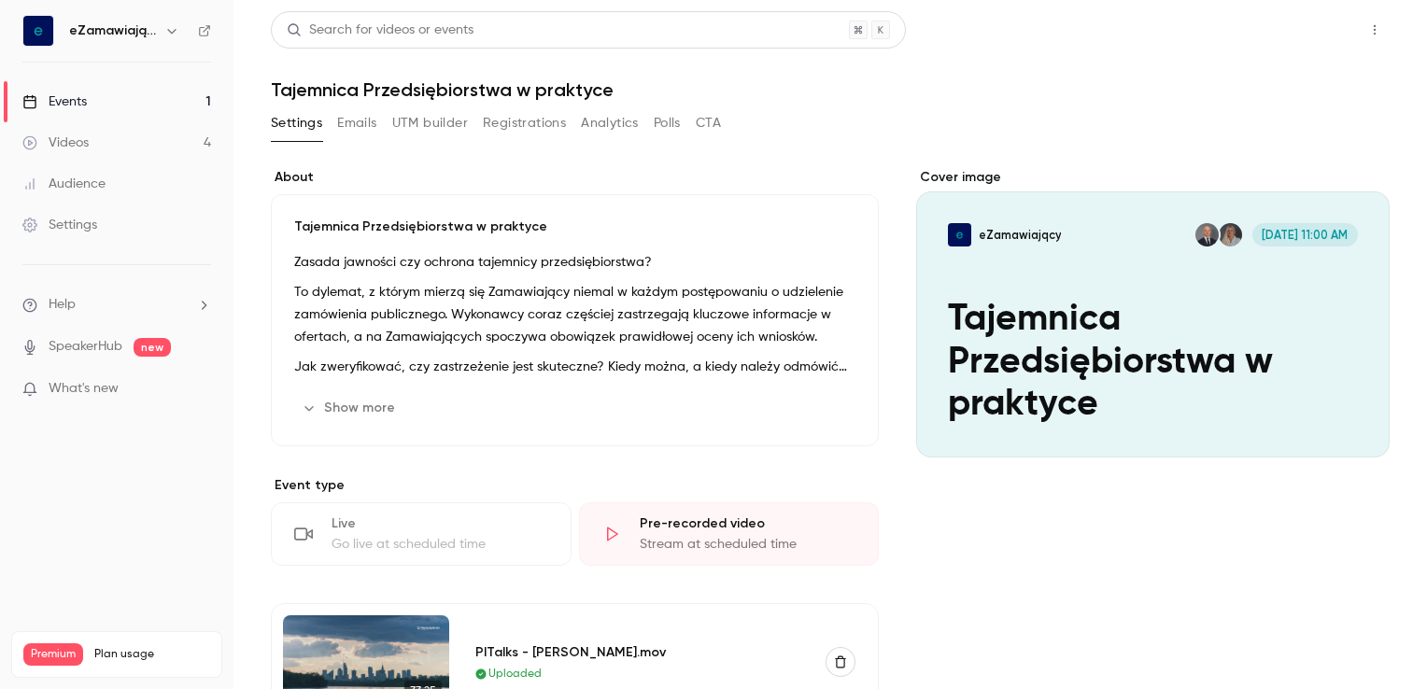
click at [1281, 31] on button "Share" at bounding box center [1308, 29] width 74 height 37
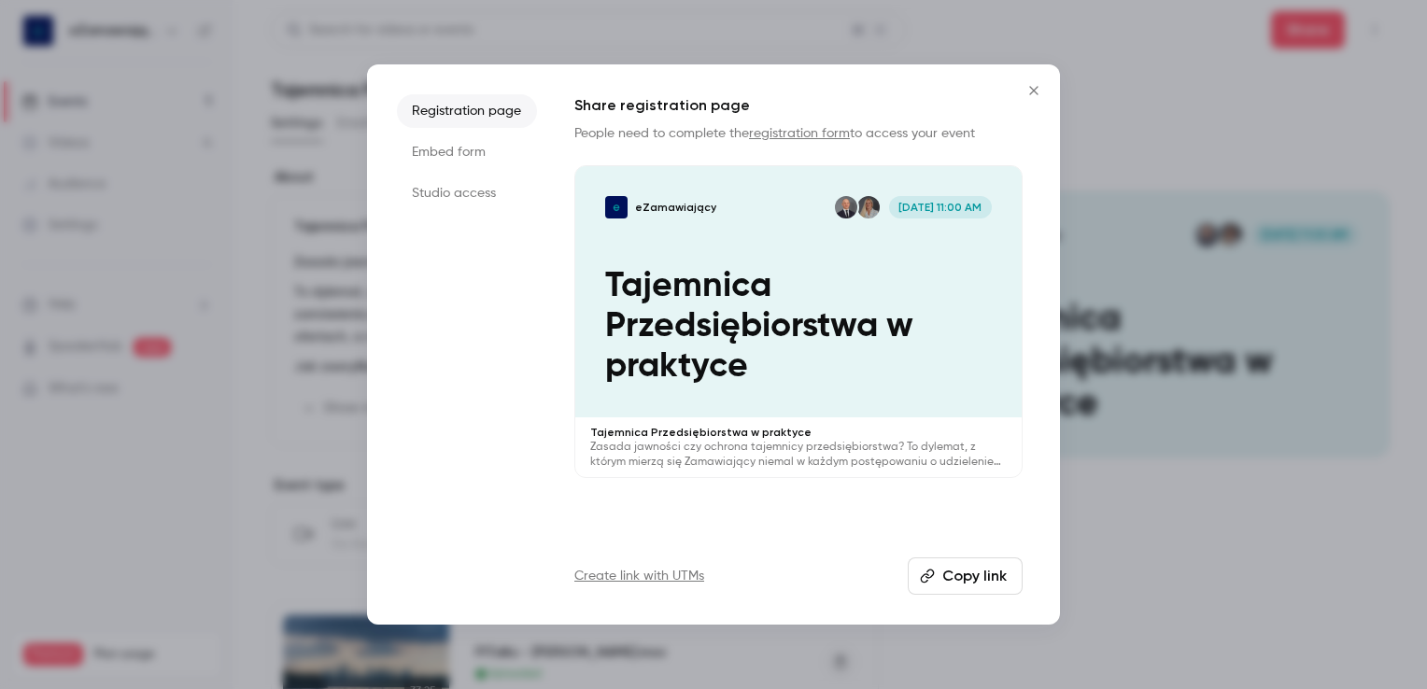
click at [962, 584] on button "Copy link" at bounding box center [965, 575] width 115 height 37
click at [1031, 91] on icon "Close" at bounding box center [1034, 90] width 22 height 15
